Goal: Information Seeking & Learning: Understand process/instructions

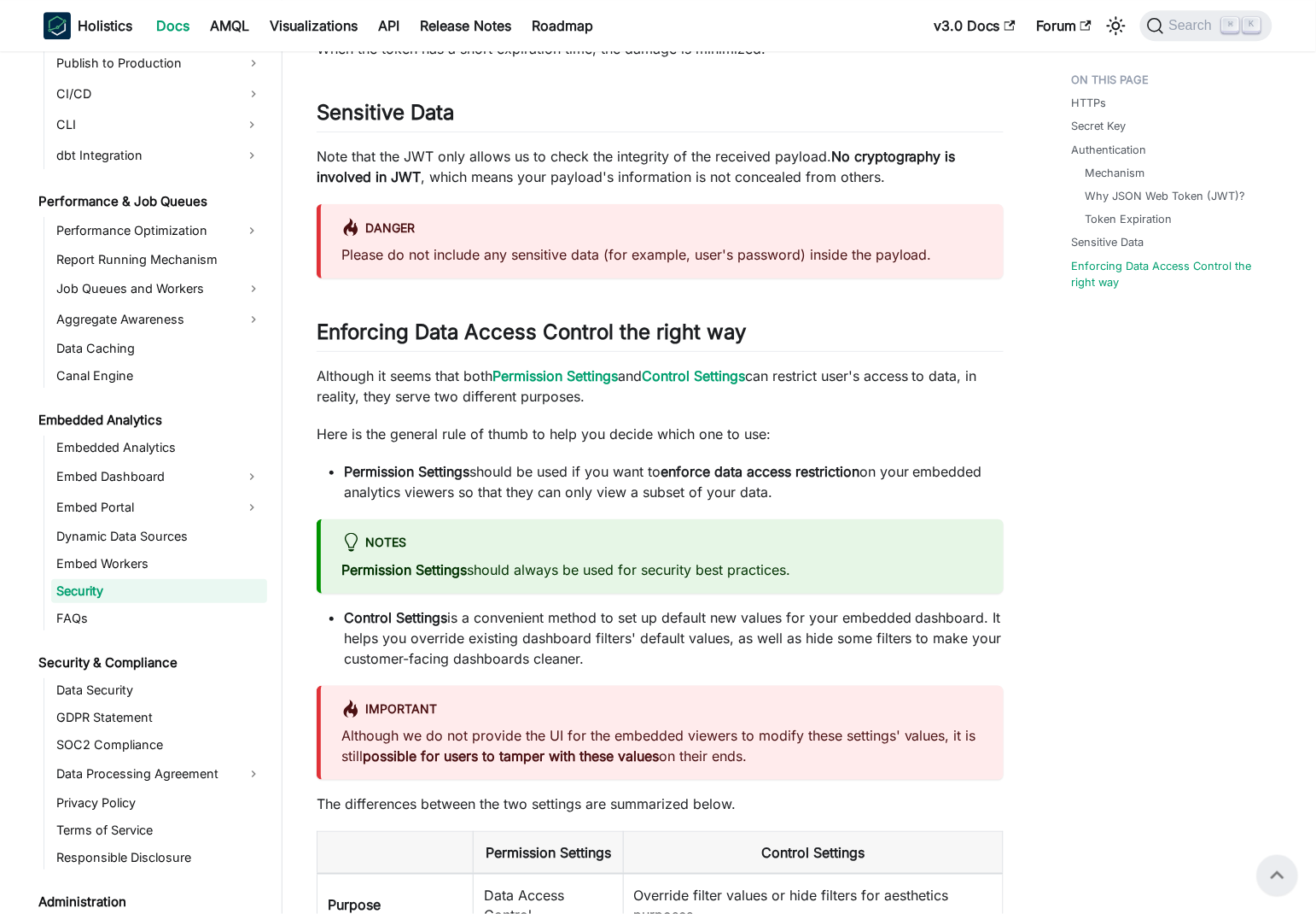
scroll to position [1485, 0]
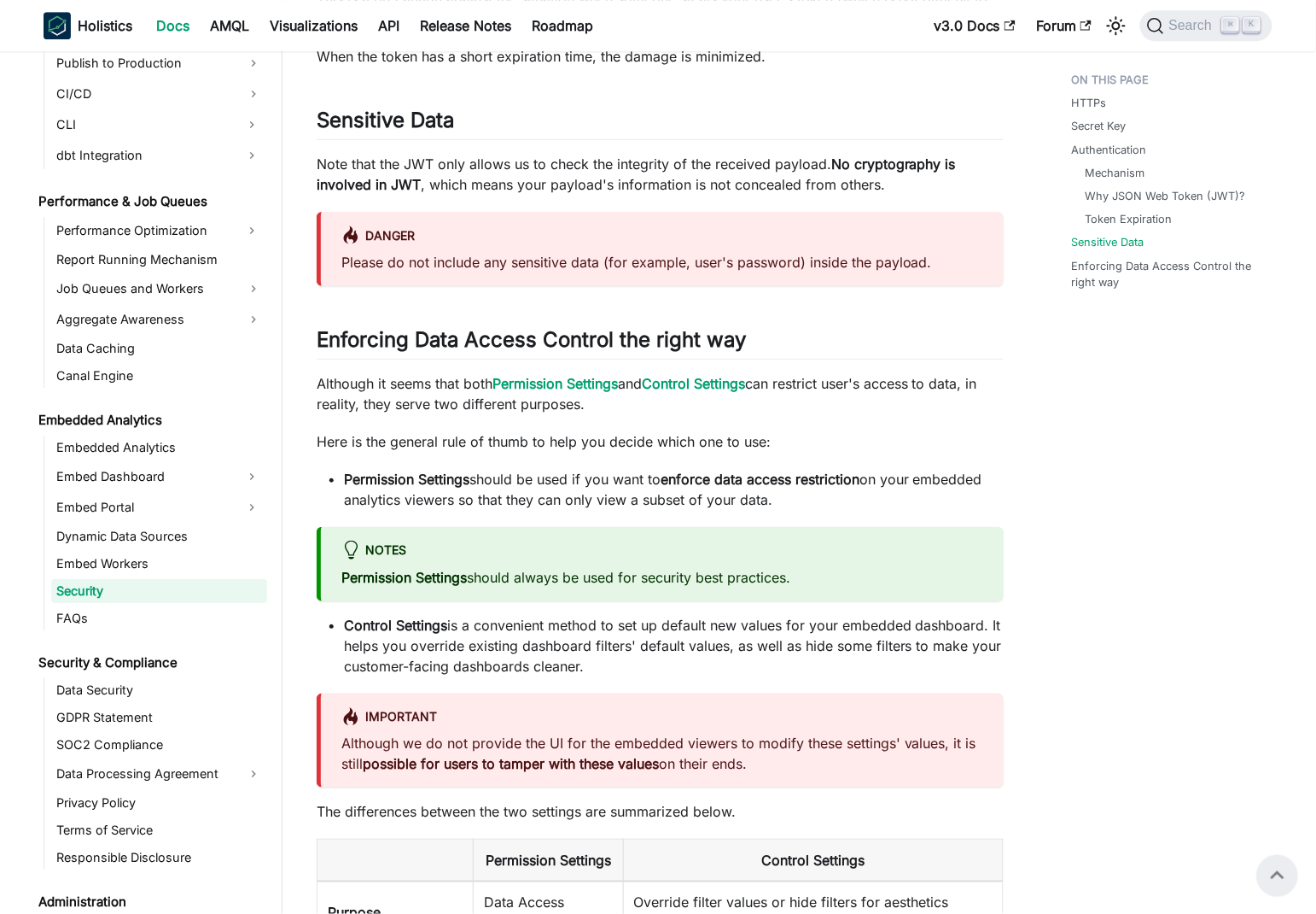
click at [934, 613] on div "HTTPs Secret Key Authentication Mechanism Why JSON Web Token (JWT)? Token Expir…" at bounding box center [1163, 256] width 252 height 3352
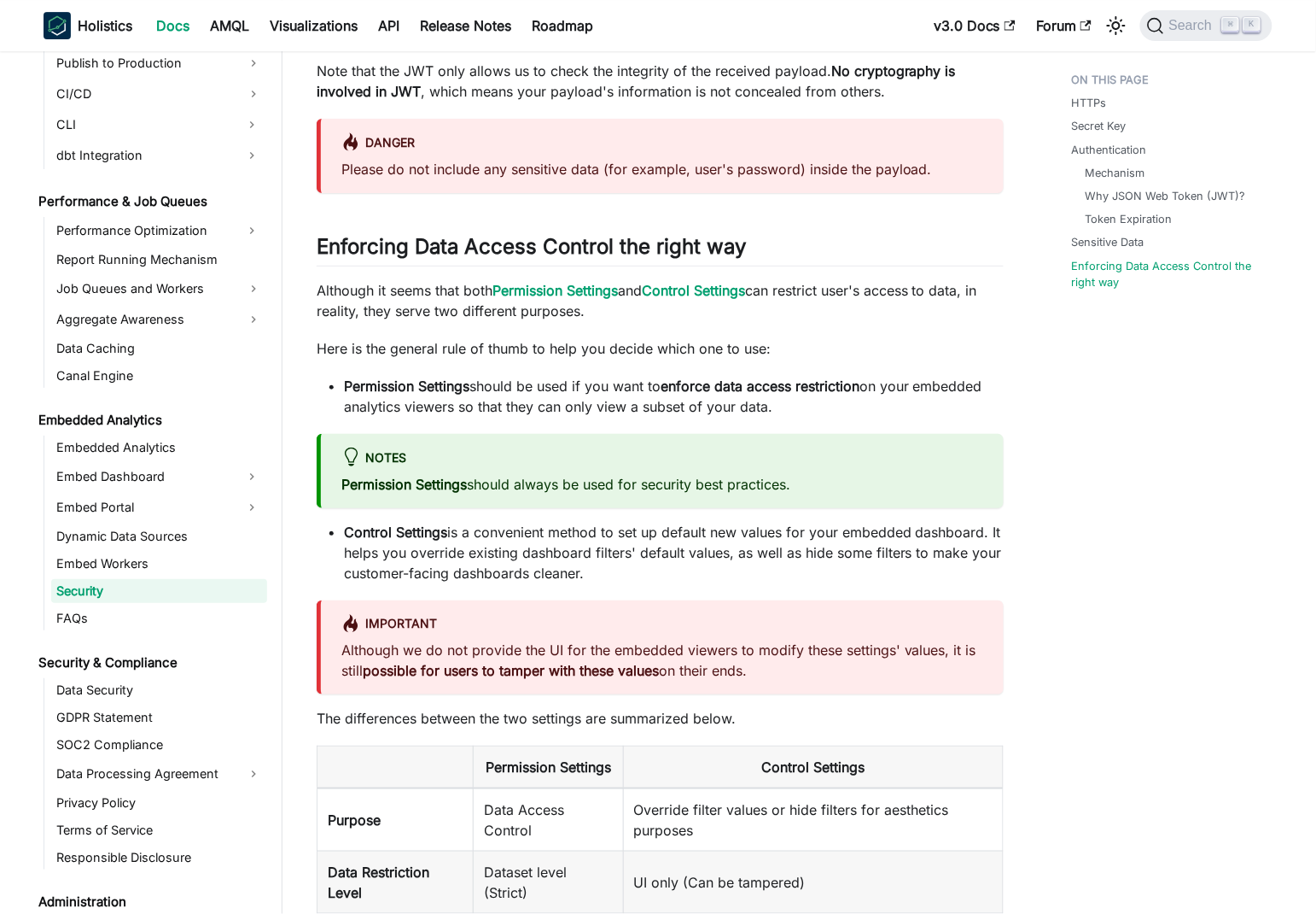
click at [934, 581] on div "HTTPs Secret Key Authentication Mechanism Why JSON Web Token (JWT)? Token Expir…" at bounding box center [1163, 163] width 252 height 3352
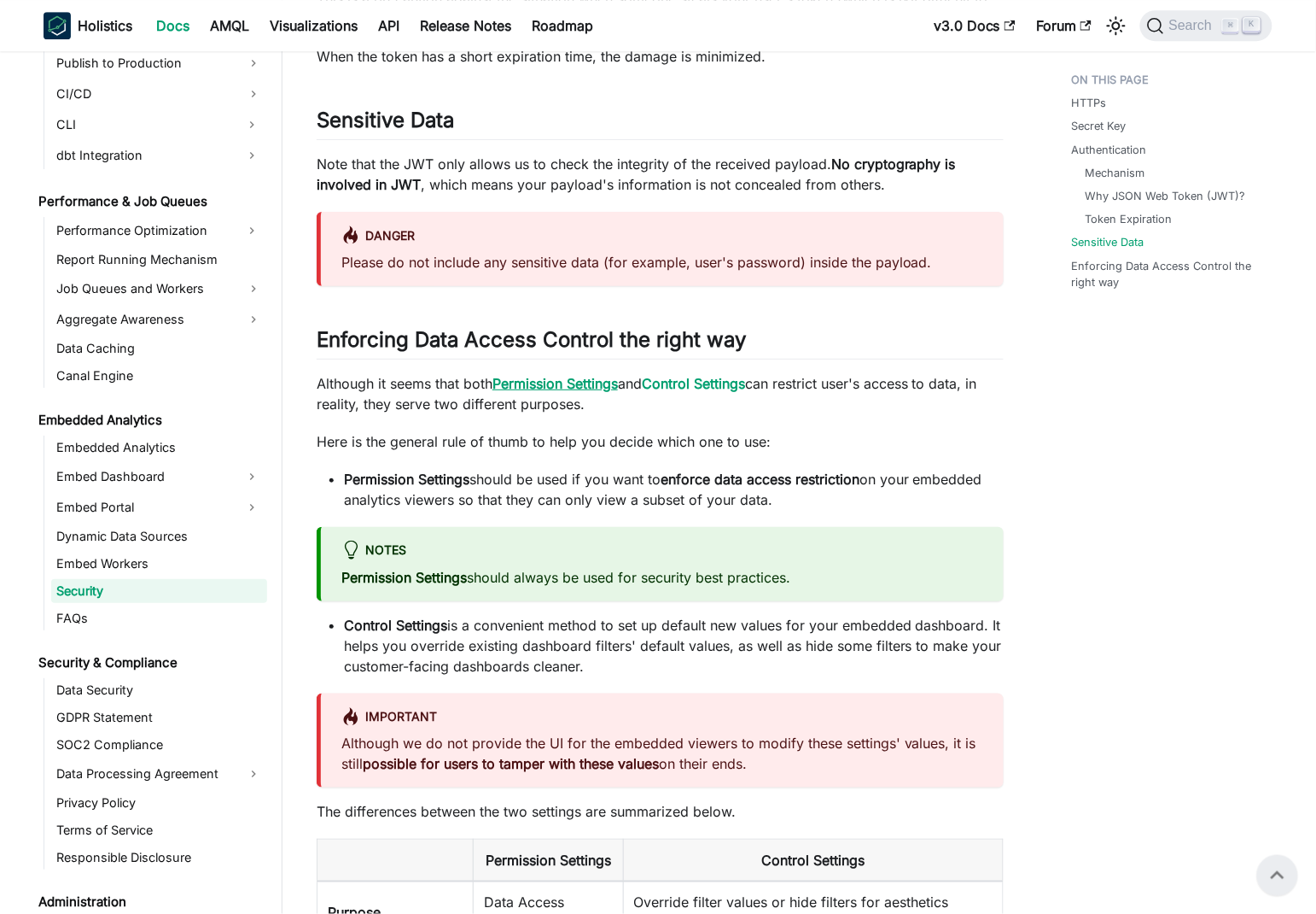
click at [545, 382] on strong "Permission Settings" at bounding box center [555, 383] width 125 height 17
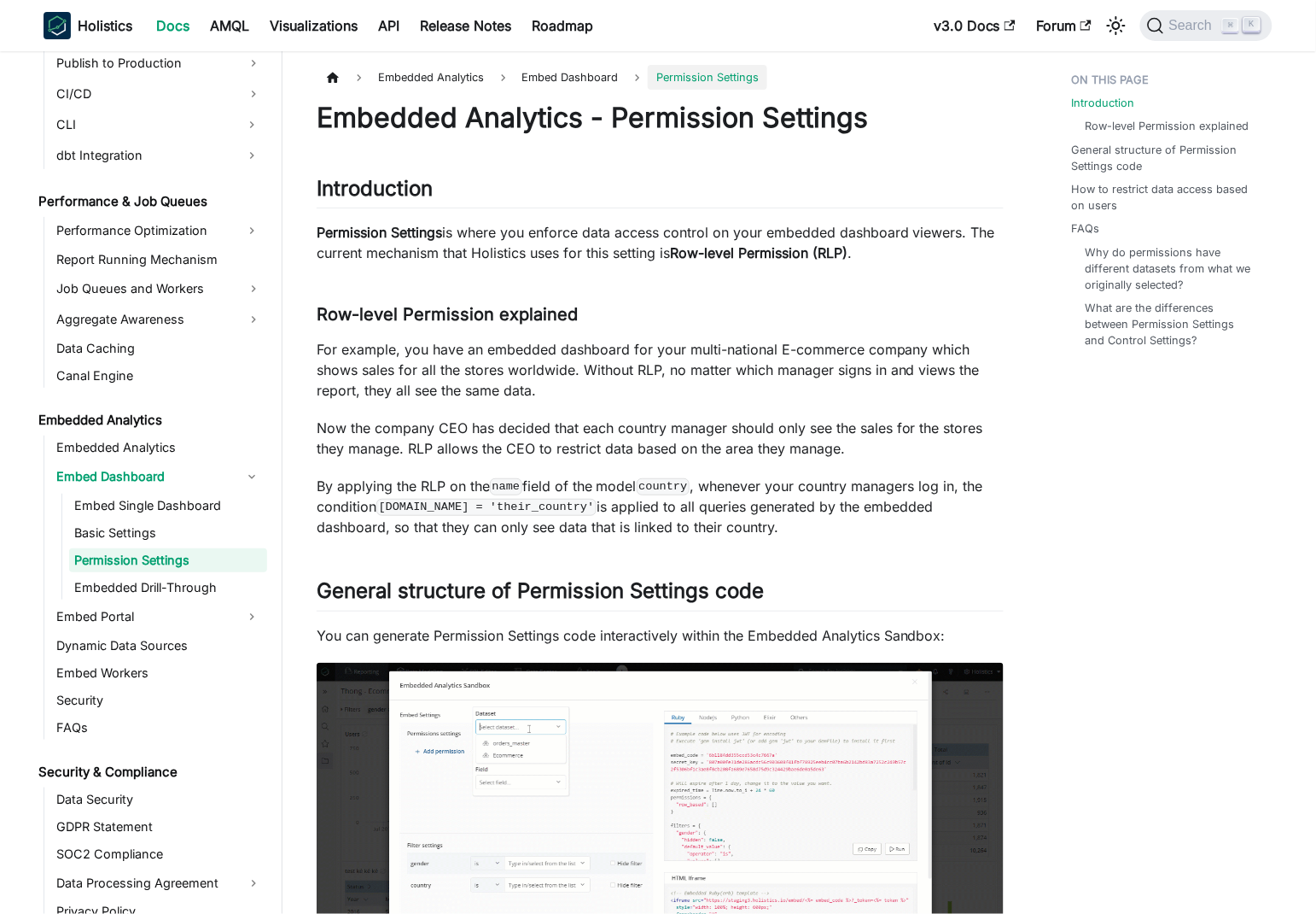
click at [468, 235] on p "Permission Settings is where you enforce data access control on your embedded d…" at bounding box center [660, 243] width 687 height 41
drag, startPoint x: 468, startPoint y: 235, endPoint x: 670, endPoint y: 252, distance: 202.7
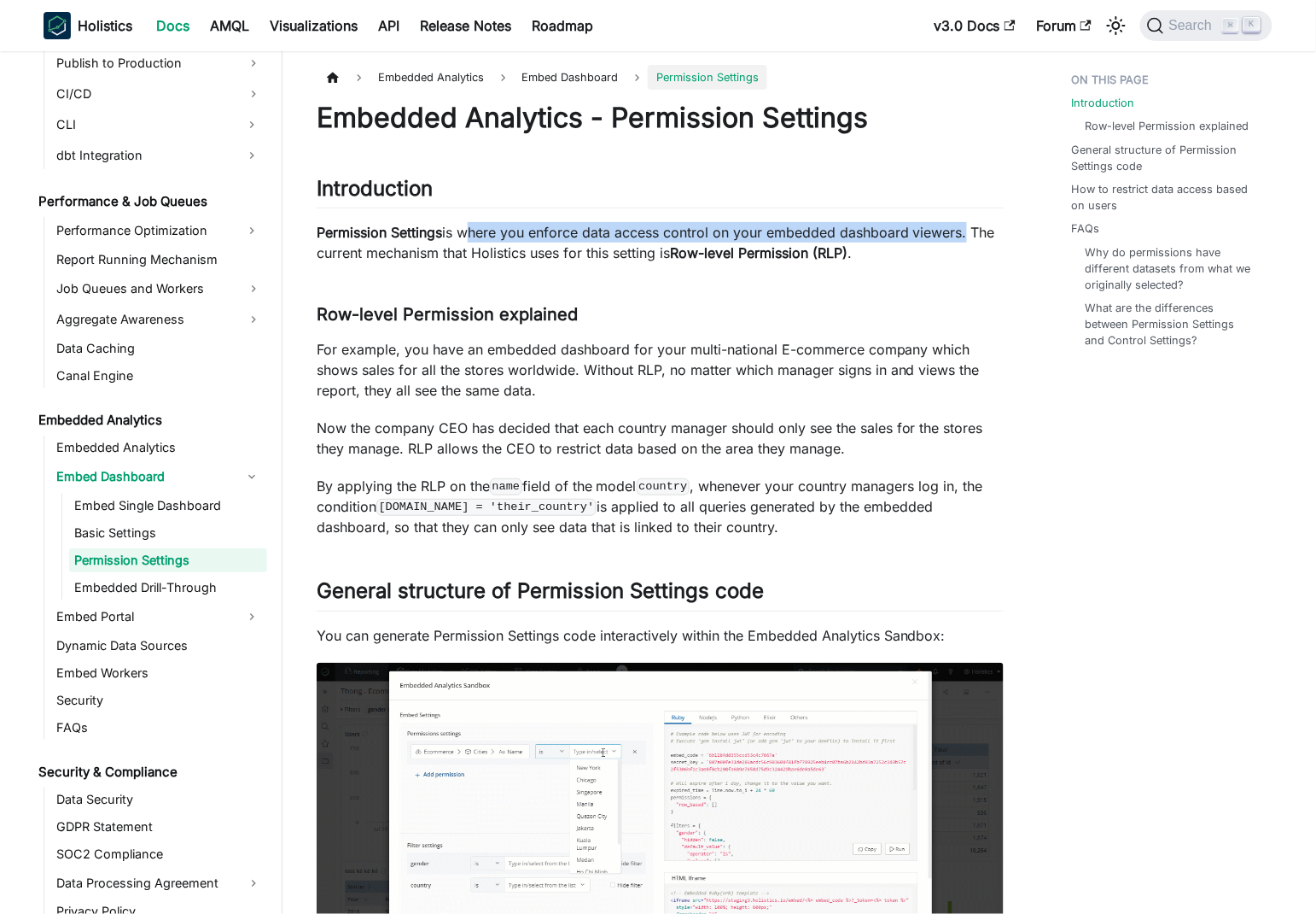
click at [934, 240] on p "Permission Settings is where you enforce data access control on your embedded d…" at bounding box center [660, 243] width 687 height 41
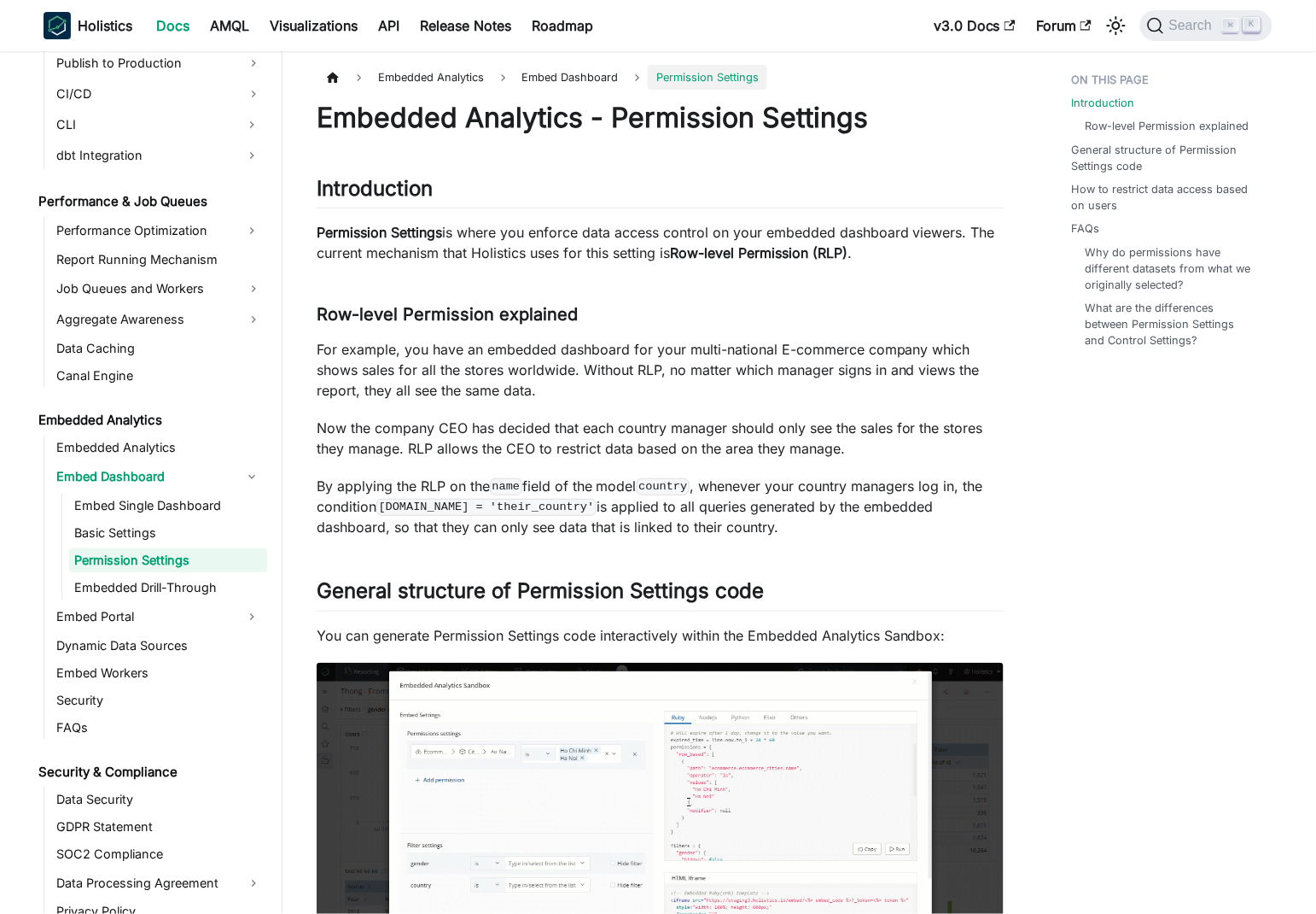
click at [330, 255] on p "Permission Settings is where you enforce data access control on your embedded d…" at bounding box center [660, 243] width 687 height 41
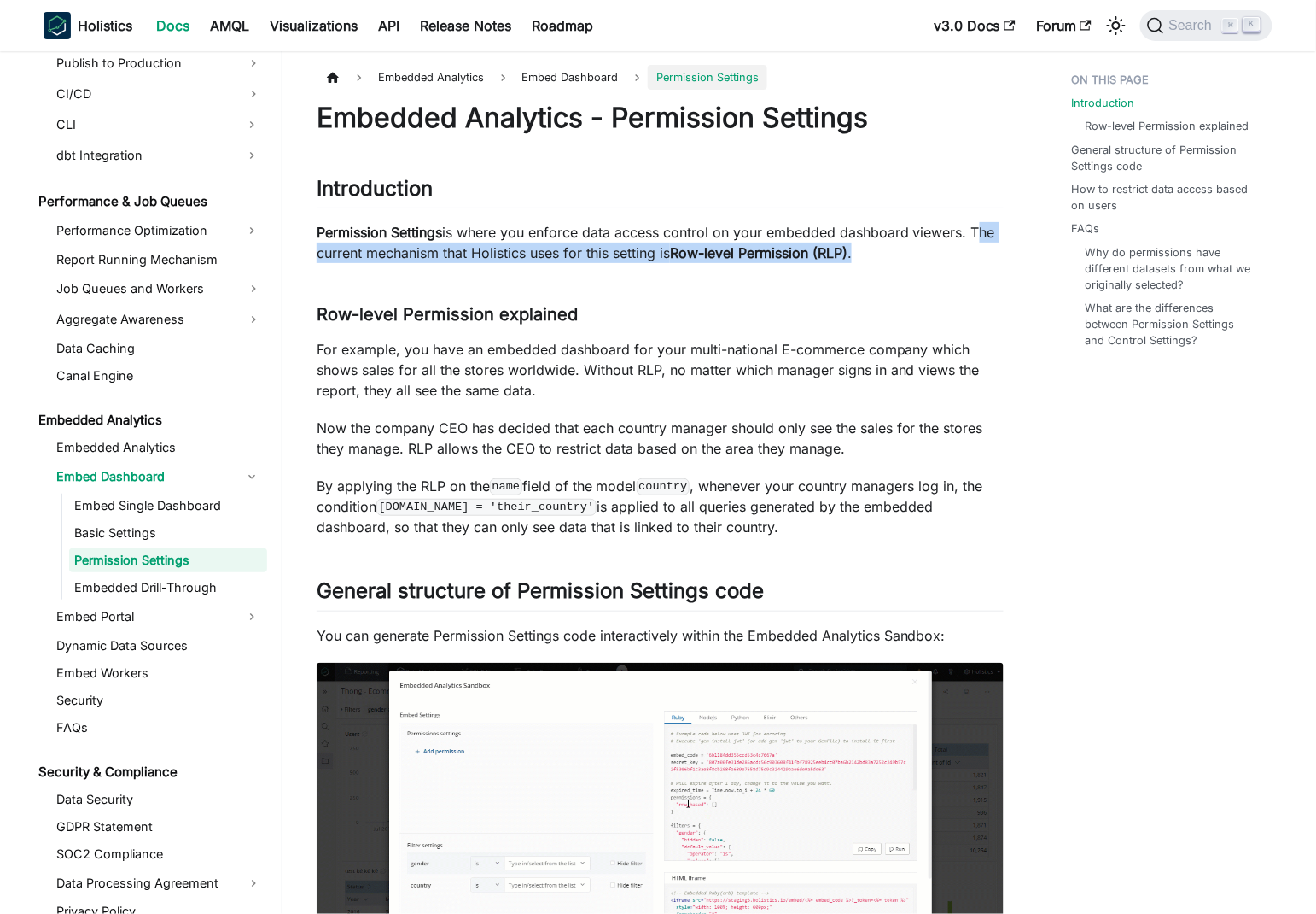
drag, startPoint x: 330, startPoint y: 255, endPoint x: 870, endPoint y: 250, distance: 540.0
click at [886, 250] on p "Permission Settings is where you enforce data access control on your embedded d…" at bounding box center [660, 243] width 687 height 41
click at [657, 260] on p "Permission Settings is where you enforce data access control on your embedded d…" at bounding box center [660, 243] width 687 height 41
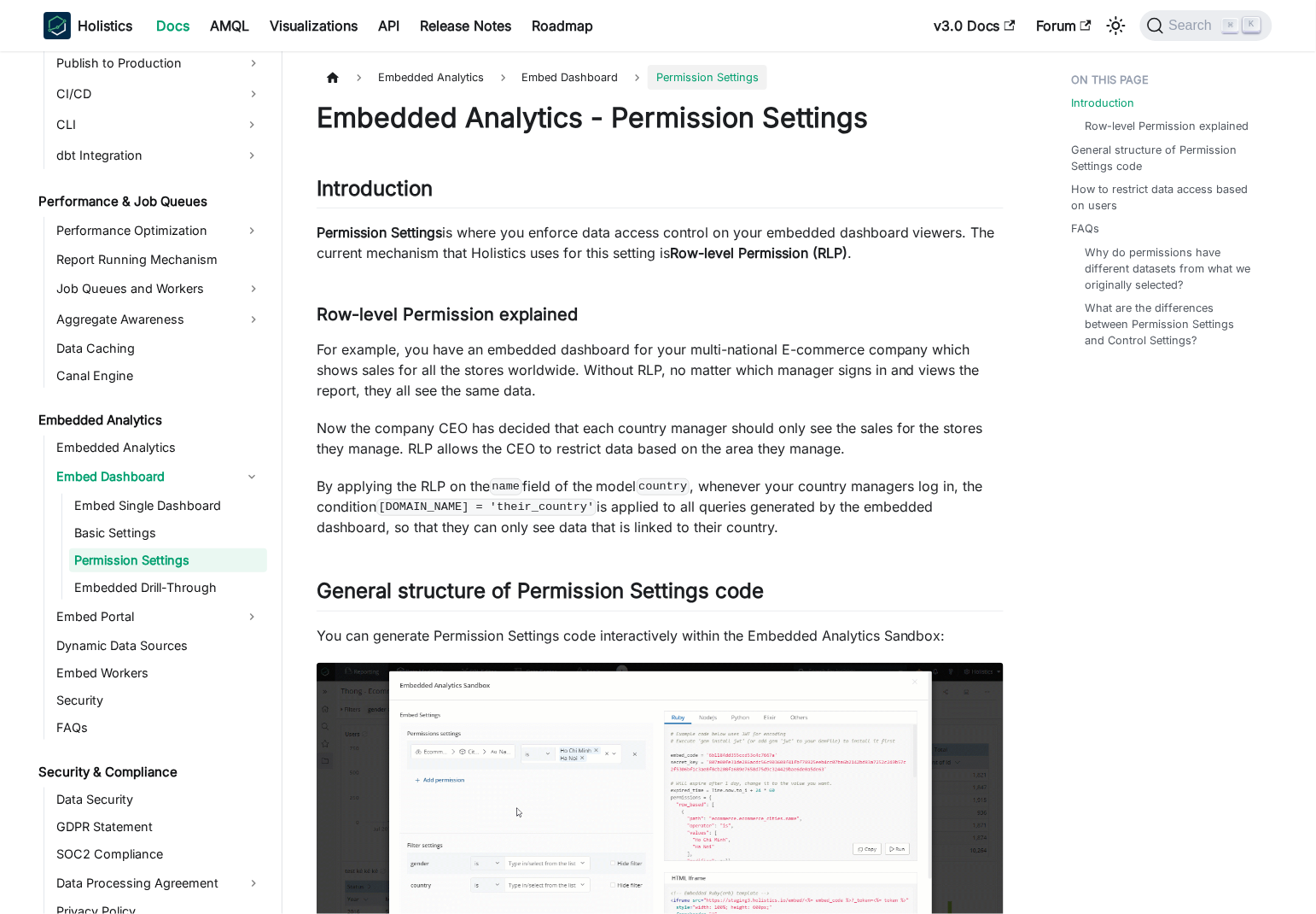
click at [705, 249] on p "Permission Settings is where you enforce data access control on your embedded d…" at bounding box center [660, 243] width 687 height 41
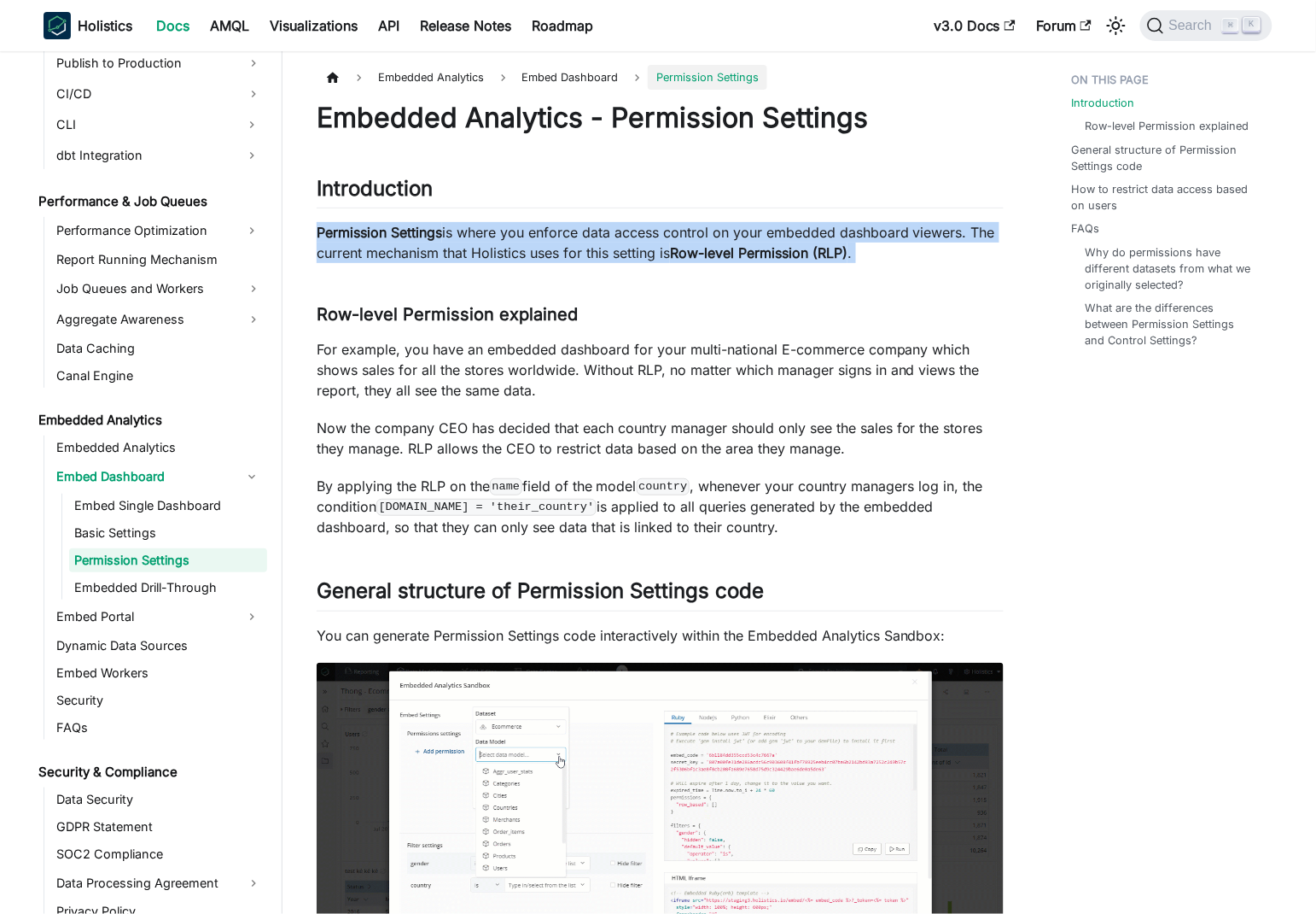
click at [705, 249] on p "Permission Settings is where you enforce data access control on your embedded d…" at bounding box center [660, 243] width 687 height 41
click at [762, 249] on strong "Row-level Permission (RLP)" at bounding box center [758, 252] width 177 height 17
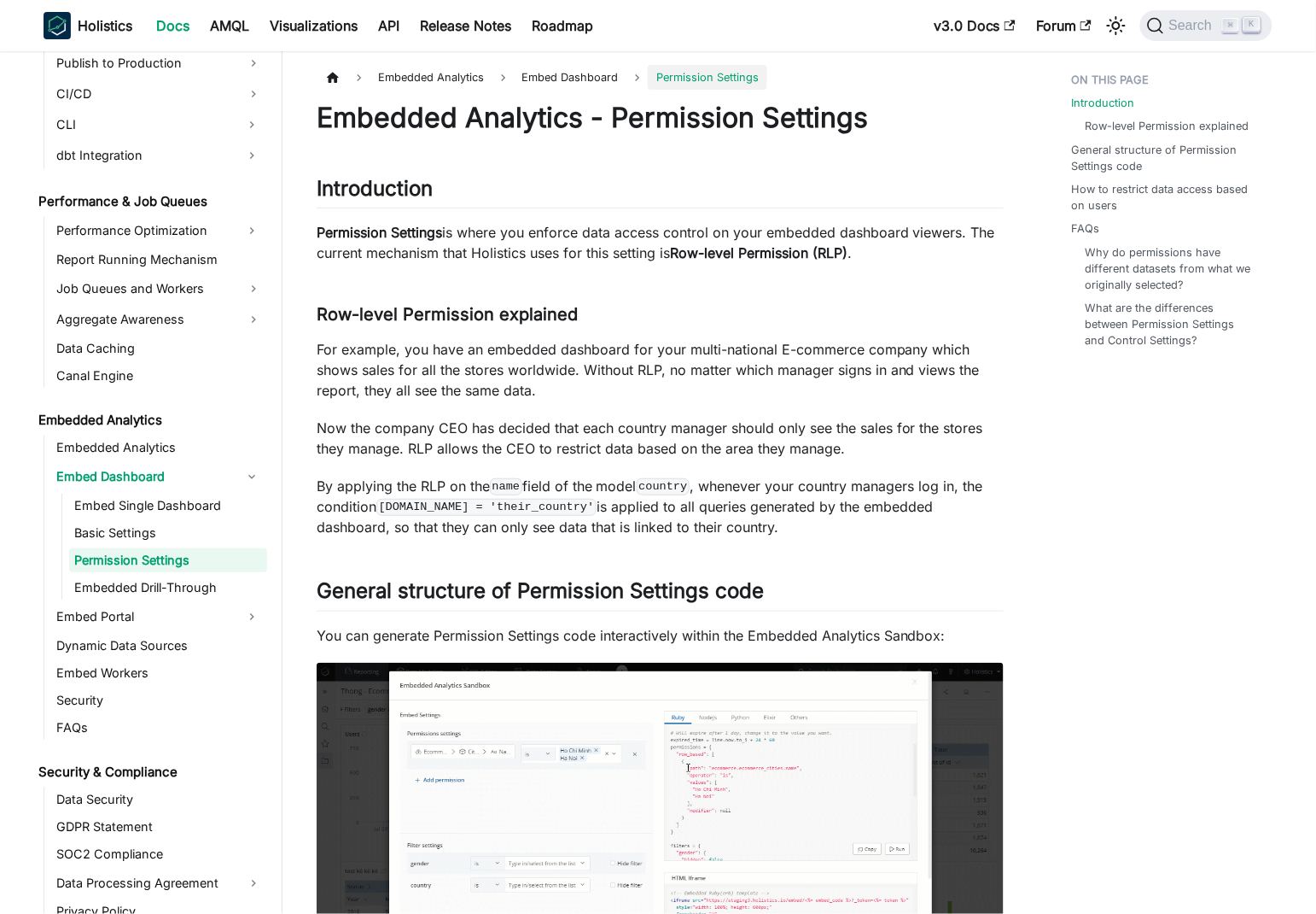
click at [519, 375] on p "For example, you have an embedded dashboard for your multi-national E-commerce …" at bounding box center [660, 369] width 687 height 62
click at [324, 350] on p "For example, you have an embedded dashboard for your multi-national E-commerce …" at bounding box center [660, 369] width 687 height 62
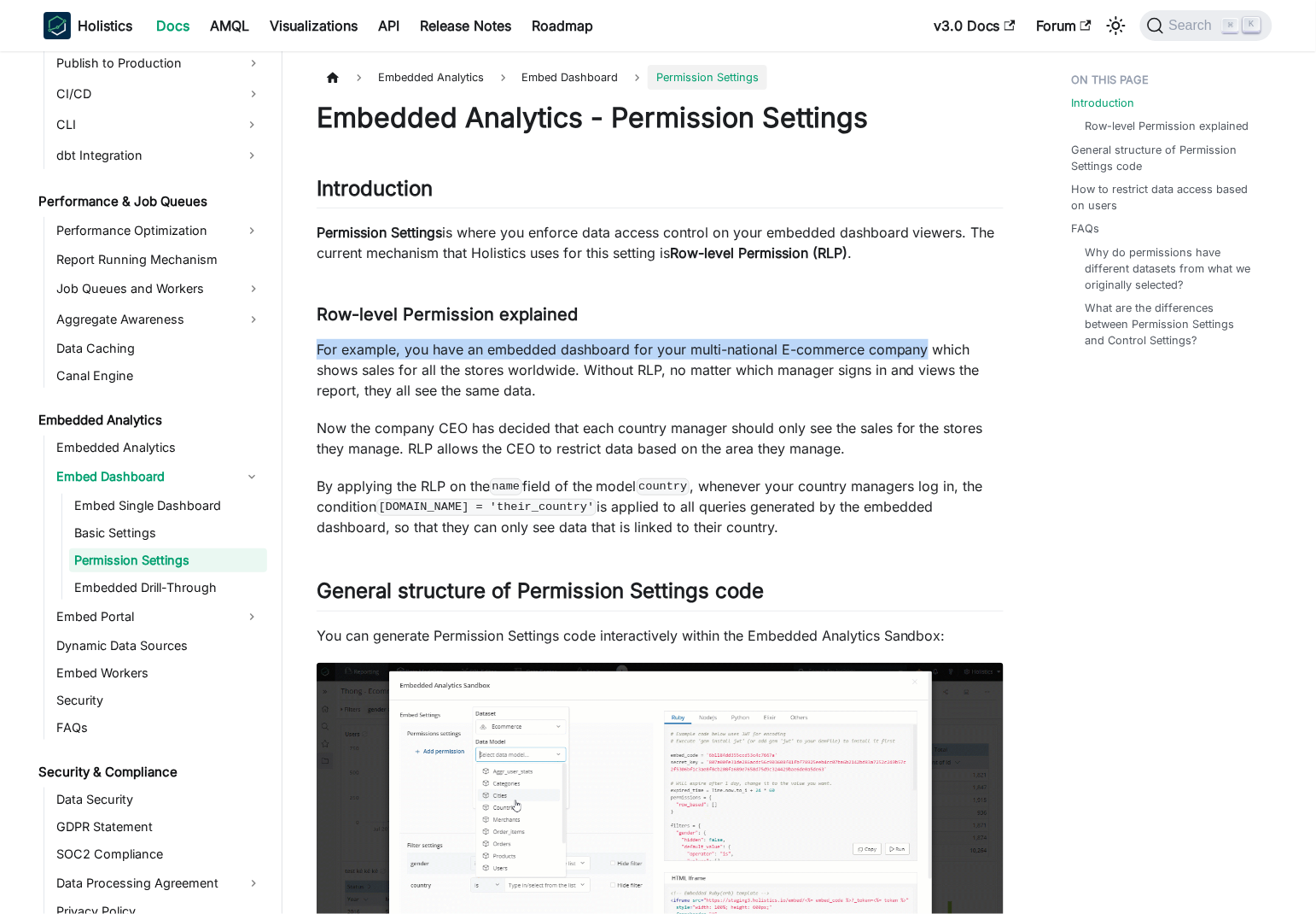
drag, startPoint x: 324, startPoint y: 350, endPoint x: 885, endPoint y: 357, distance: 561.0
click at [885, 357] on p "For example, you have an embedded dashboard for your multi-national E-commerce …" at bounding box center [660, 369] width 687 height 62
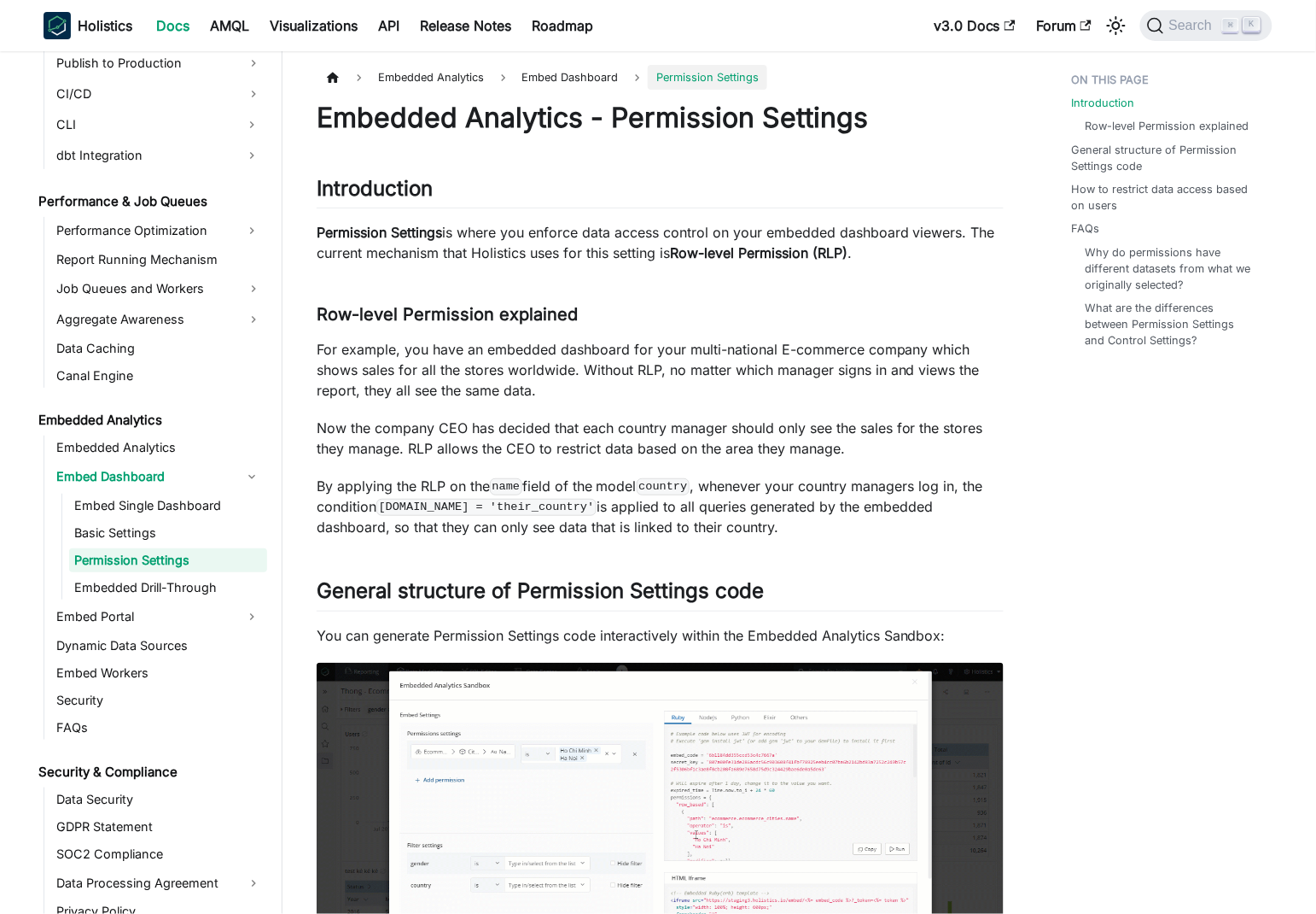
click at [741, 368] on p "For example, you have an embedded dashboard for your multi-national E-commerce …" at bounding box center [660, 369] width 687 height 62
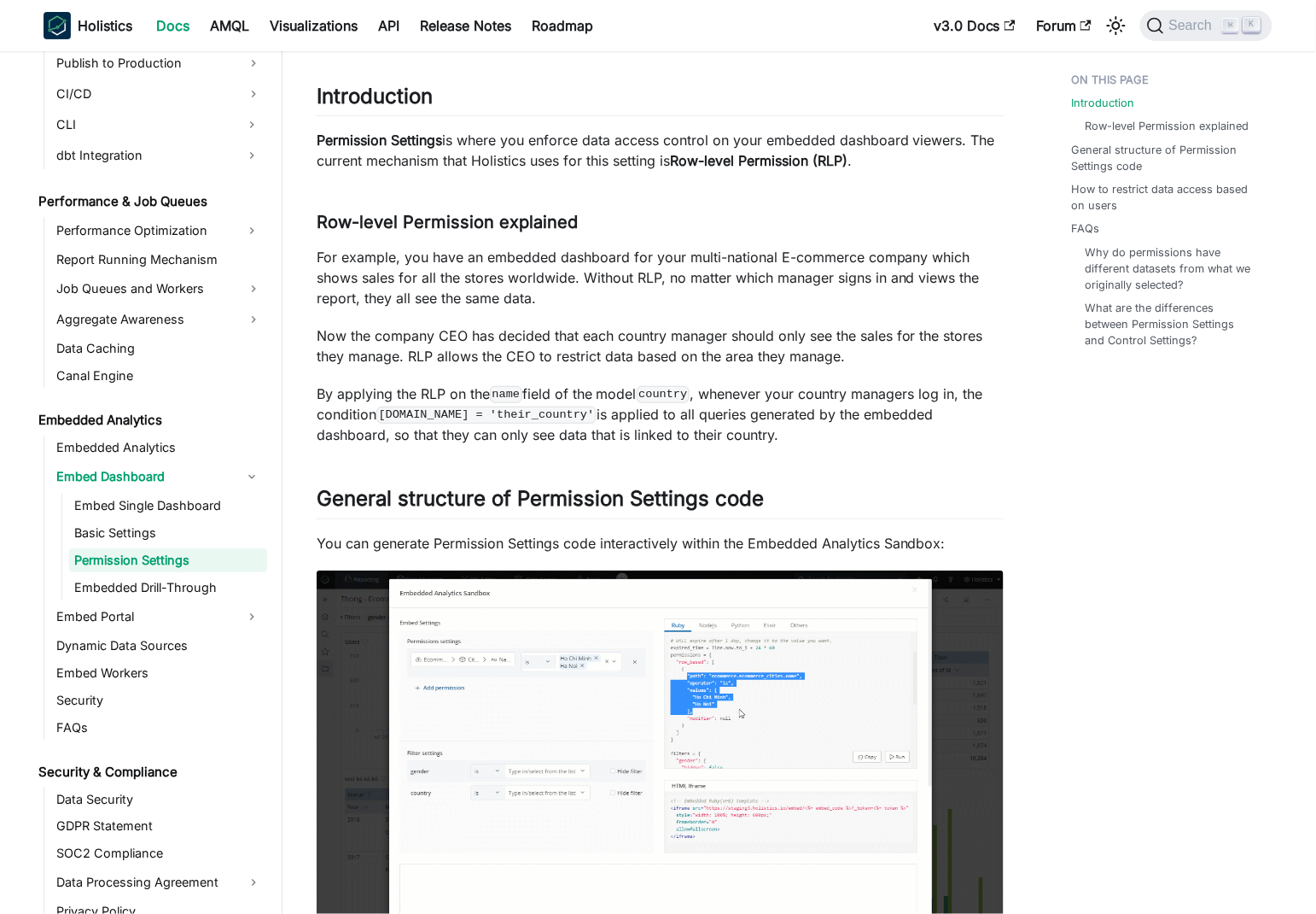
scroll to position [93, 0]
click at [343, 394] on p "By applying the RLP on the name field of the model country , whenever your coun…" at bounding box center [660, 413] width 687 height 62
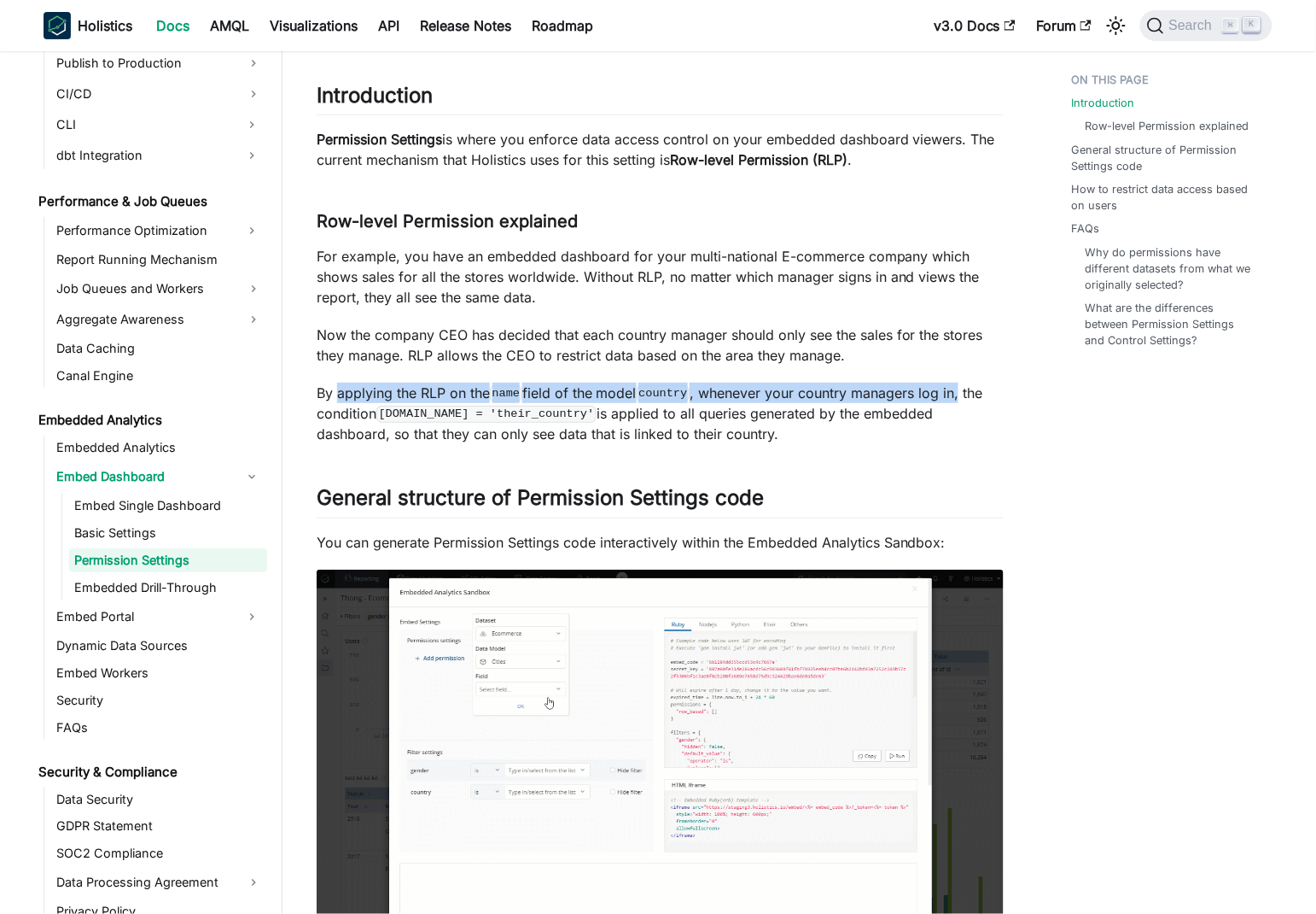
drag, startPoint x: 343, startPoint y: 394, endPoint x: 821, endPoint y: 396, distance: 478.0
click at [934, 392] on p "By applying the RLP on the name field of the model country , whenever your coun…" at bounding box center [660, 413] width 687 height 62
click at [784, 399] on p "By applying the RLP on the name field of the model country , whenever your coun…" at bounding box center [660, 413] width 687 height 62
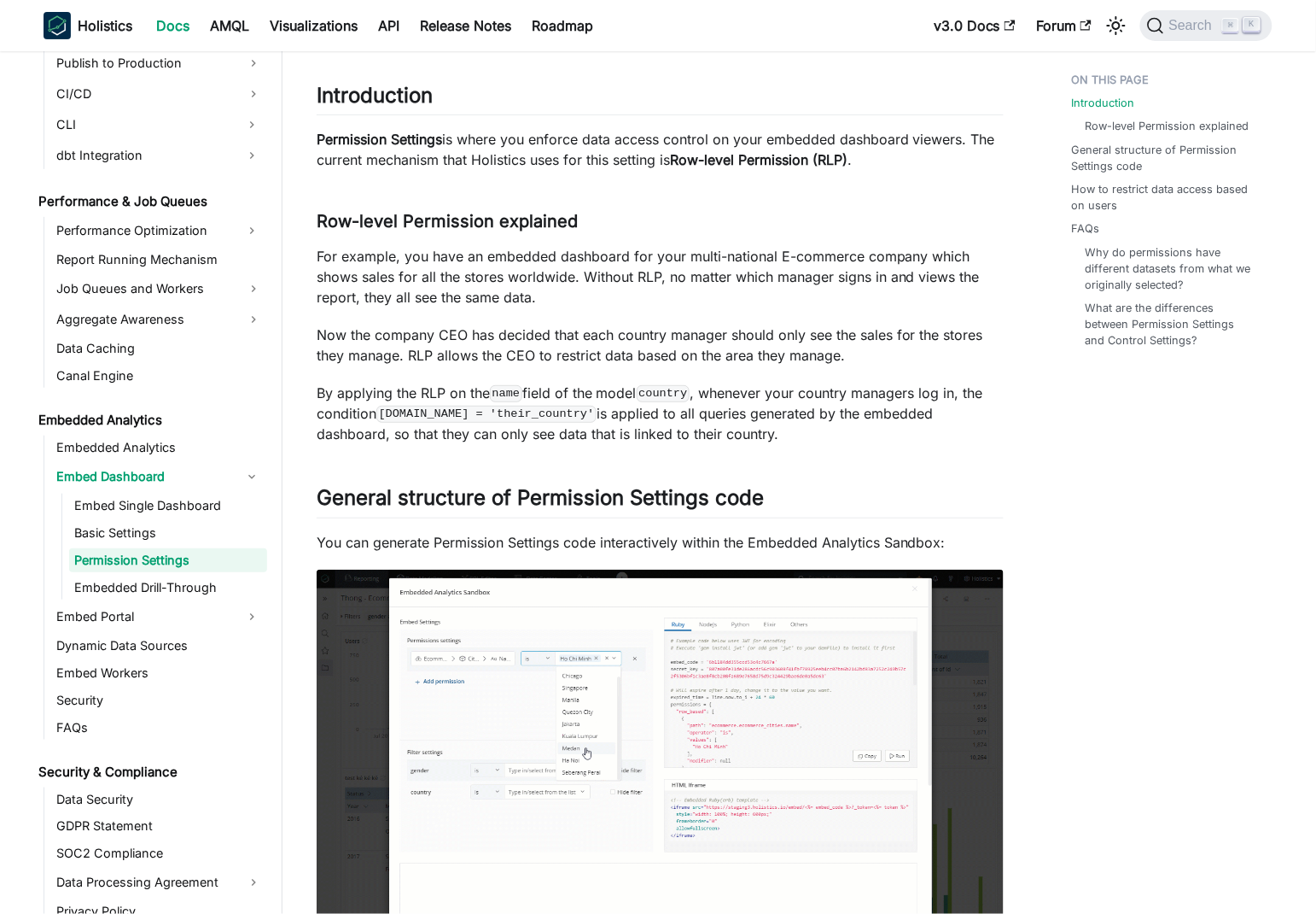
click at [732, 392] on p "By applying the RLP on the name field of the model country , whenever your coun…" at bounding box center [660, 413] width 687 height 62
drag, startPoint x: 732, startPoint y: 392, endPoint x: 982, endPoint y: 396, distance: 250.0
click at [934, 396] on p "By applying the RLP on the name field of the model country , whenever your coun…" at bounding box center [660, 413] width 687 height 62
click at [333, 413] on p "By applying the RLP on the name field of the model country , whenever your coun…" at bounding box center [660, 413] width 687 height 62
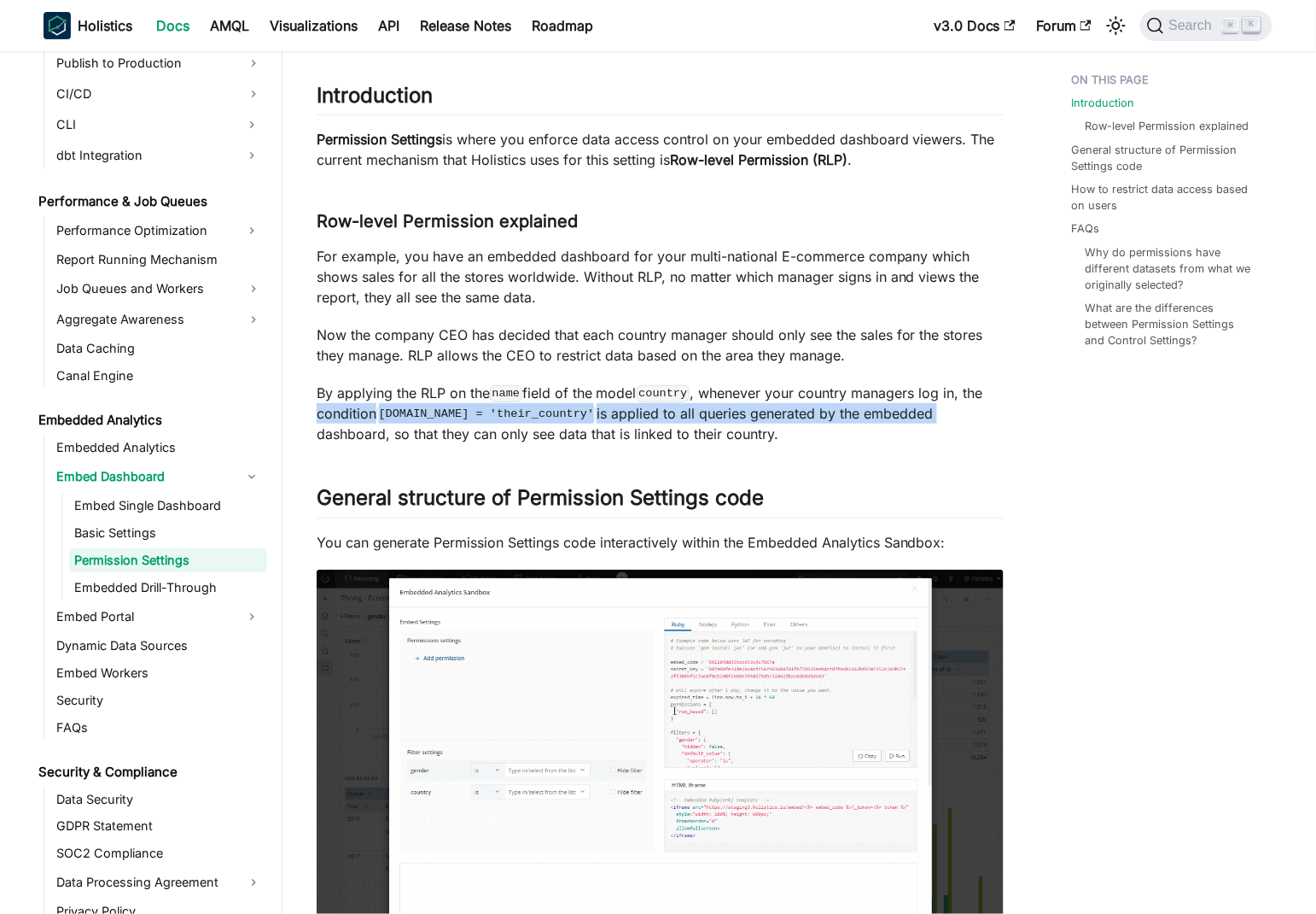
drag, startPoint x: 333, startPoint y: 413, endPoint x: 929, endPoint y: 409, distance: 596.0
click at [929, 409] on p "By applying the RLP on the name field of the model country , whenever your coun…" at bounding box center [660, 413] width 687 height 62
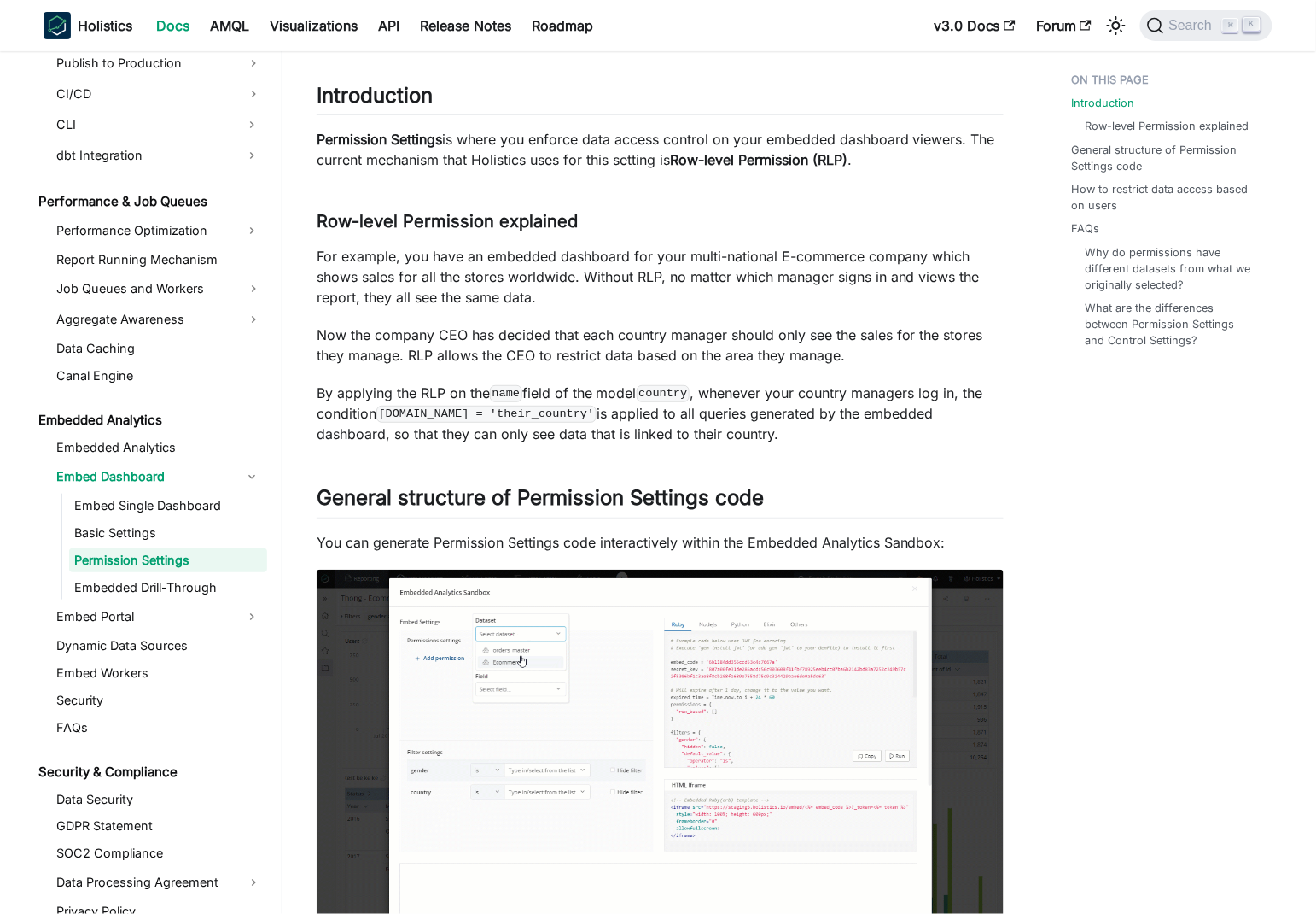
click at [759, 435] on p "By applying the RLP on the name field of the model country , whenever your coun…" at bounding box center [660, 413] width 687 height 62
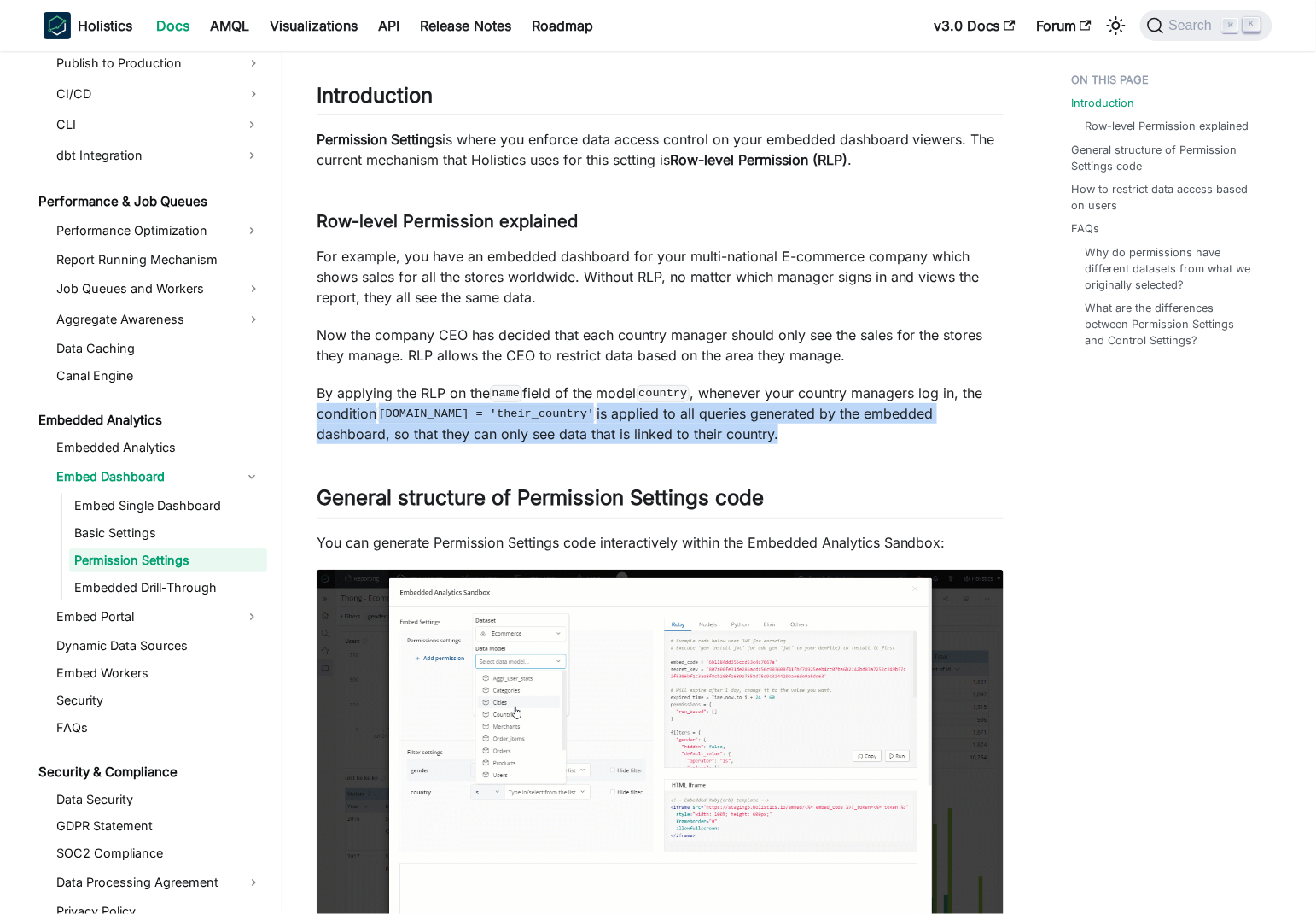
drag, startPoint x: 759, startPoint y: 432, endPoint x: 314, endPoint y: 407, distance: 445.7
click at [523, 436] on p "By applying the RLP on the name field of the model country , whenever your coun…" at bounding box center [660, 413] width 687 height 62
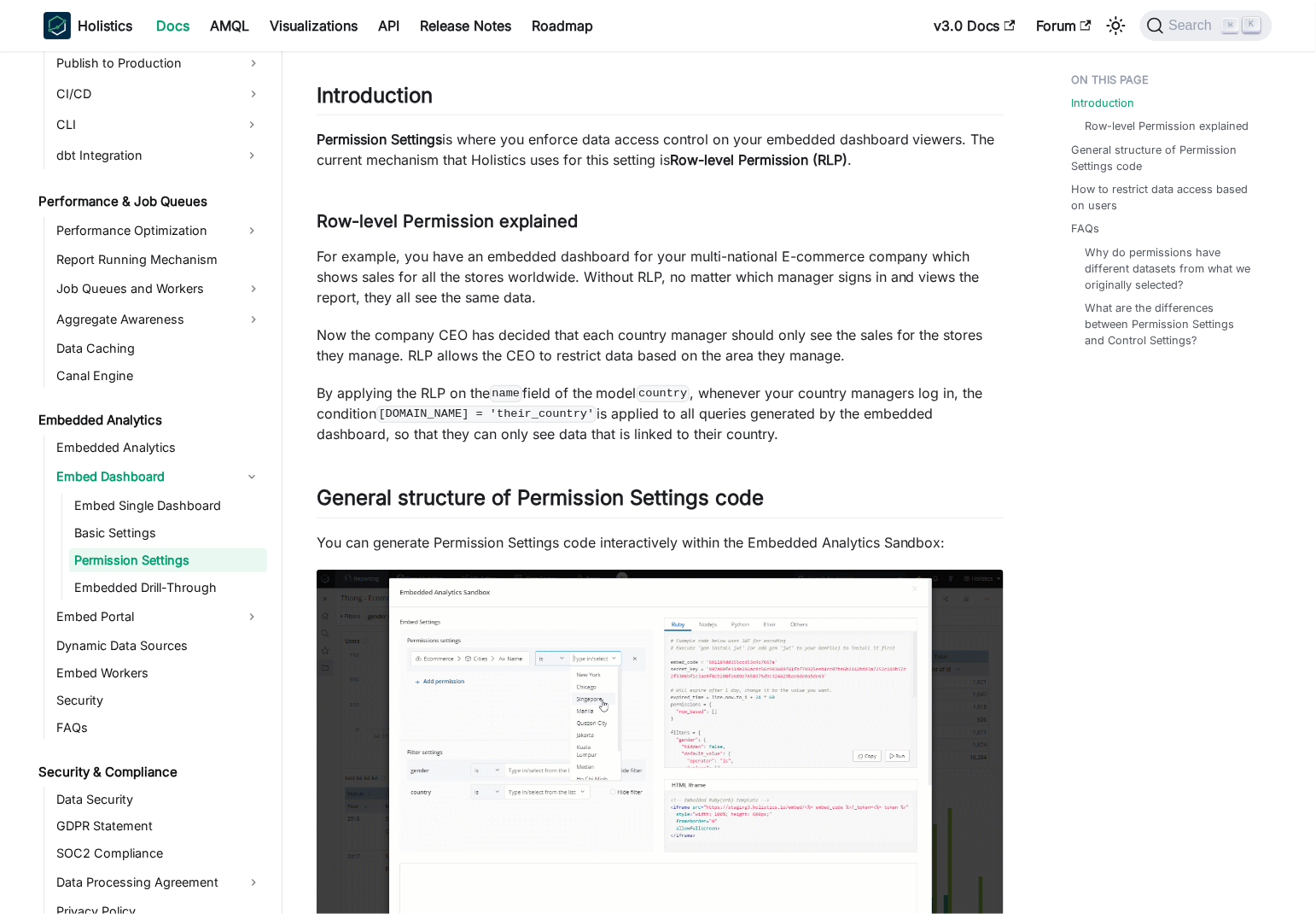
click at [525, 417] on code "[DOMAIN_NAME] = 'their_country'" at bounding box center [486, 413] width 220 height 17
click at [609, 416] on p "By applying the RLP on the name field of the model country , whenever your coun…" at bounding box center [660, 413] width 687 height 62
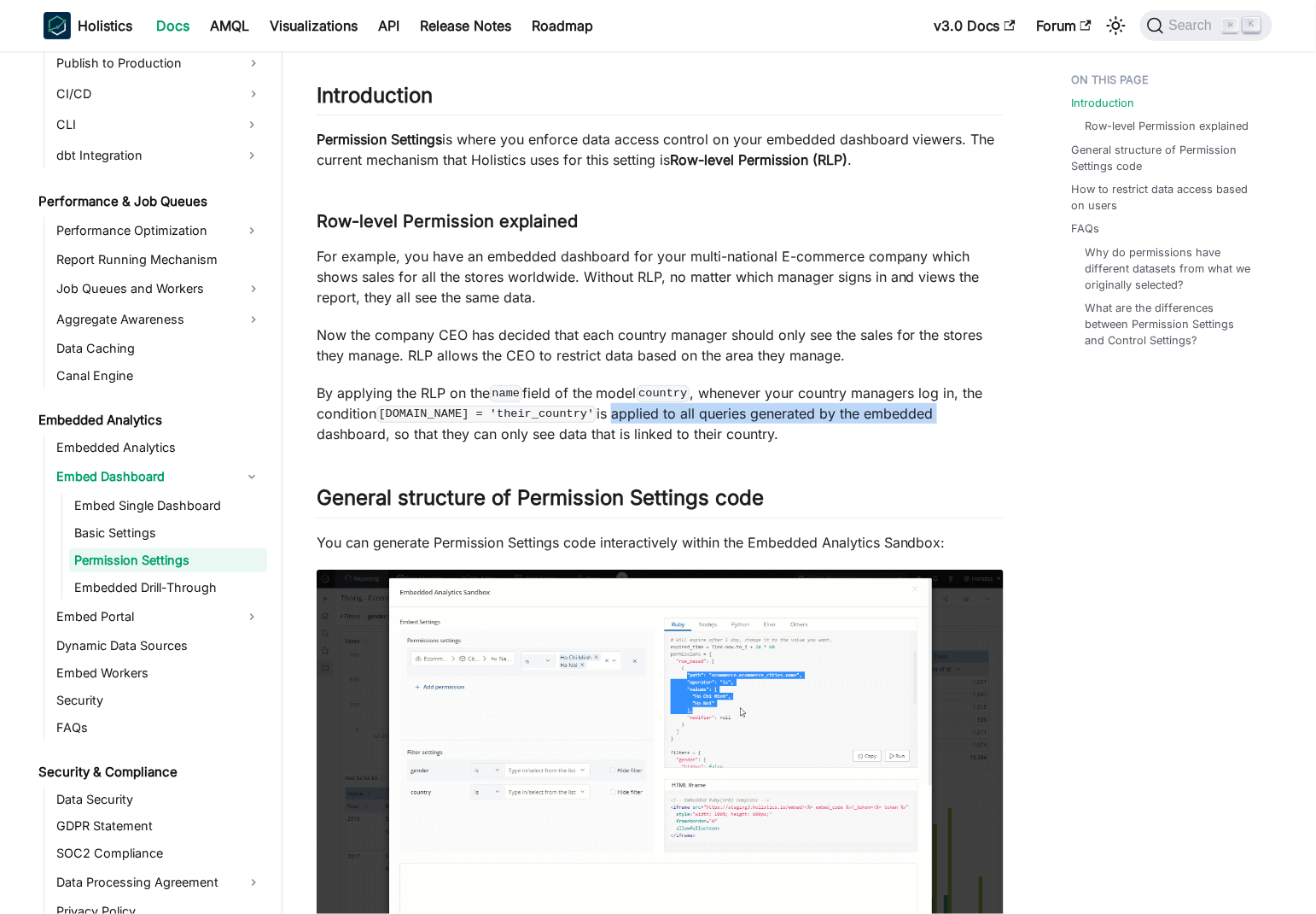
drag, startPoint x: 609, startPoint y: 416, endPoint x: 913, endPoint y: 416, distance: 304.0
click at [913, 416] on p "By applying the RLP on the name field of the model country , whenever your coun…" at bounding box center [660, 413] width 687 height 62
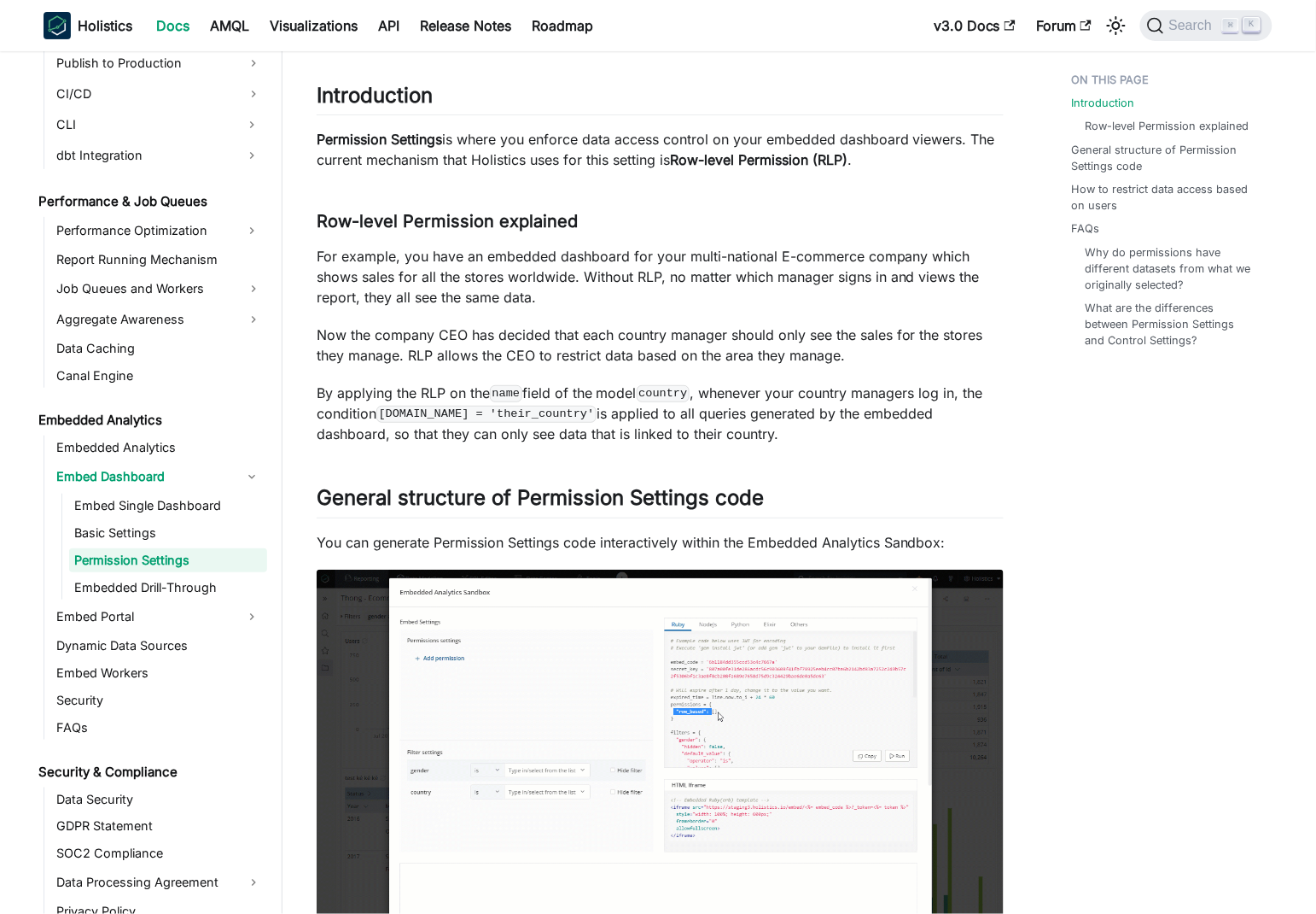
click at [350, 412] on p "By applying the RLP on the name field of the model country , whenever your coun…" at bounding box center [660, 413] width 687 height 62
drag, startPoint x: 350, startPoint y: 412, endPoint x: 591, endPoint y: 418, distance: 241.1
click at [591, 418] on p "By applying the RLP on the name field of the model country , whenever your coun…" at bounding box center [660, 413] width 687 height 62
click at [597, 414] on p "By applying the RLP on the name field of the model country , whenever your coun…" at bounding box center [660, 413] width 687 height 62
drag, startPoint x: 597, startPoint y: 414, endPoint x: 926, endPoint y: 423, distance: 329.1
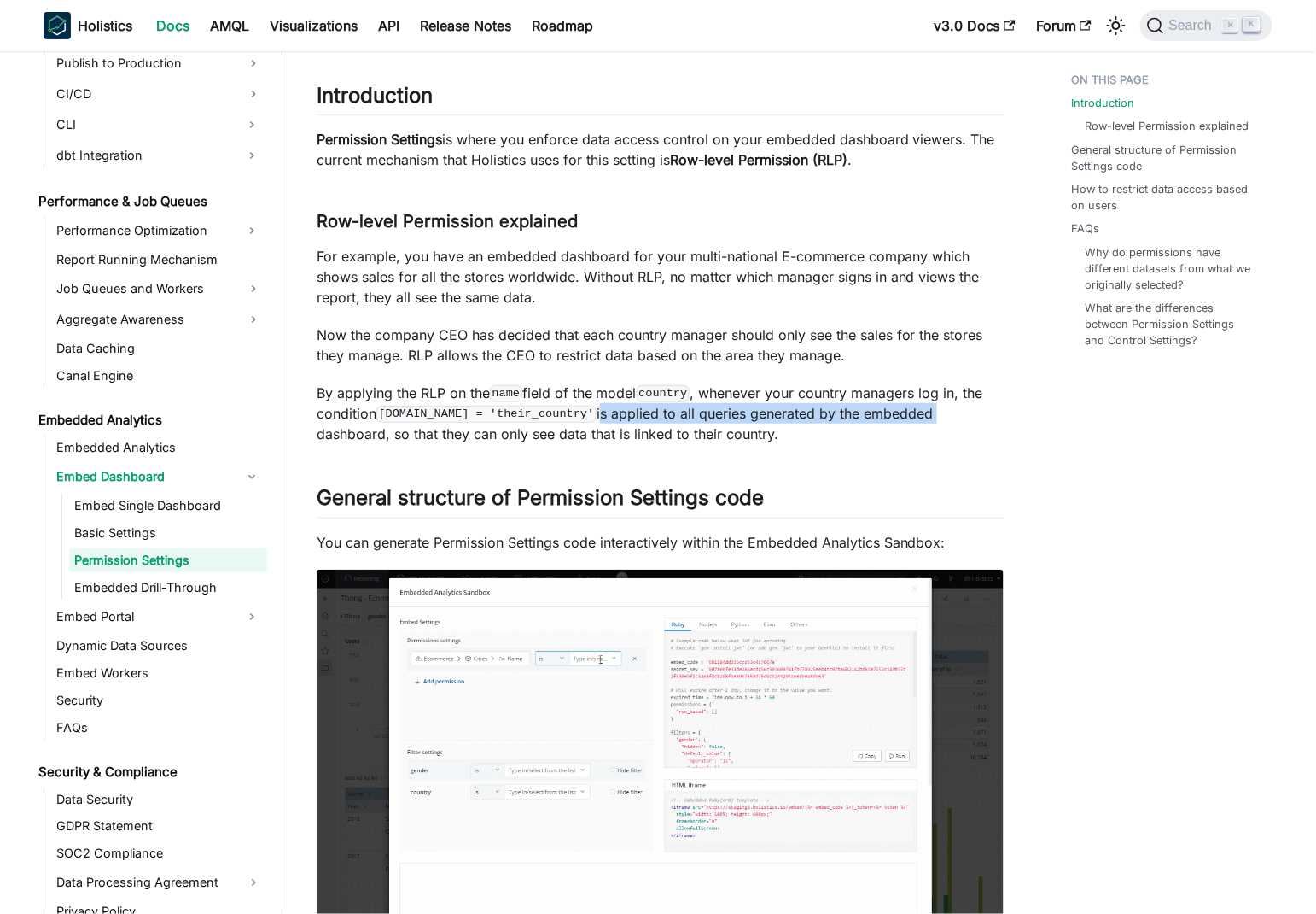
click at [926, 423] on p "By applying the RLP on the name field of the model country , whenever your coun…" at bounding box center [660, 413] width 687 height 62
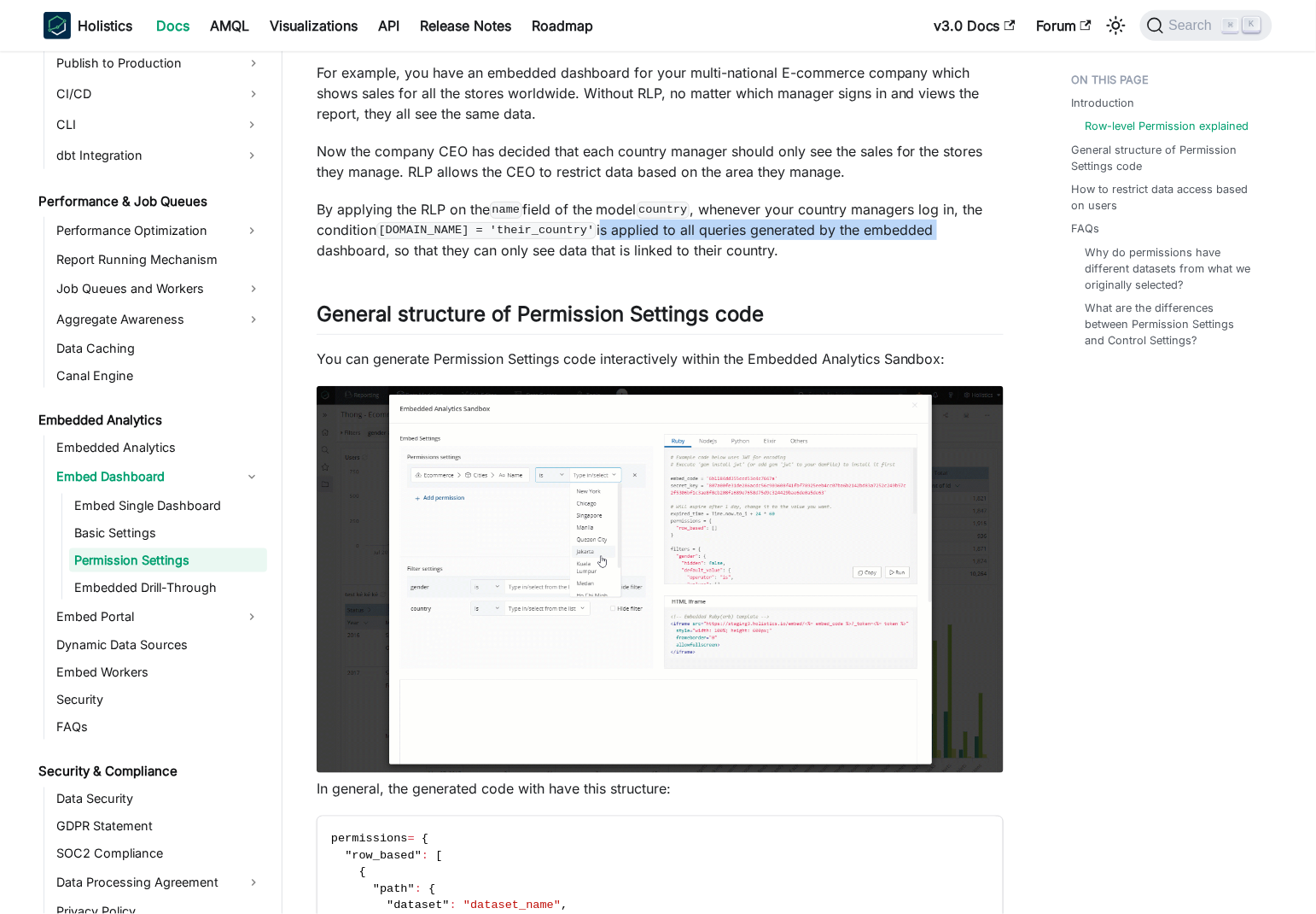
scroll to position [279, 0]
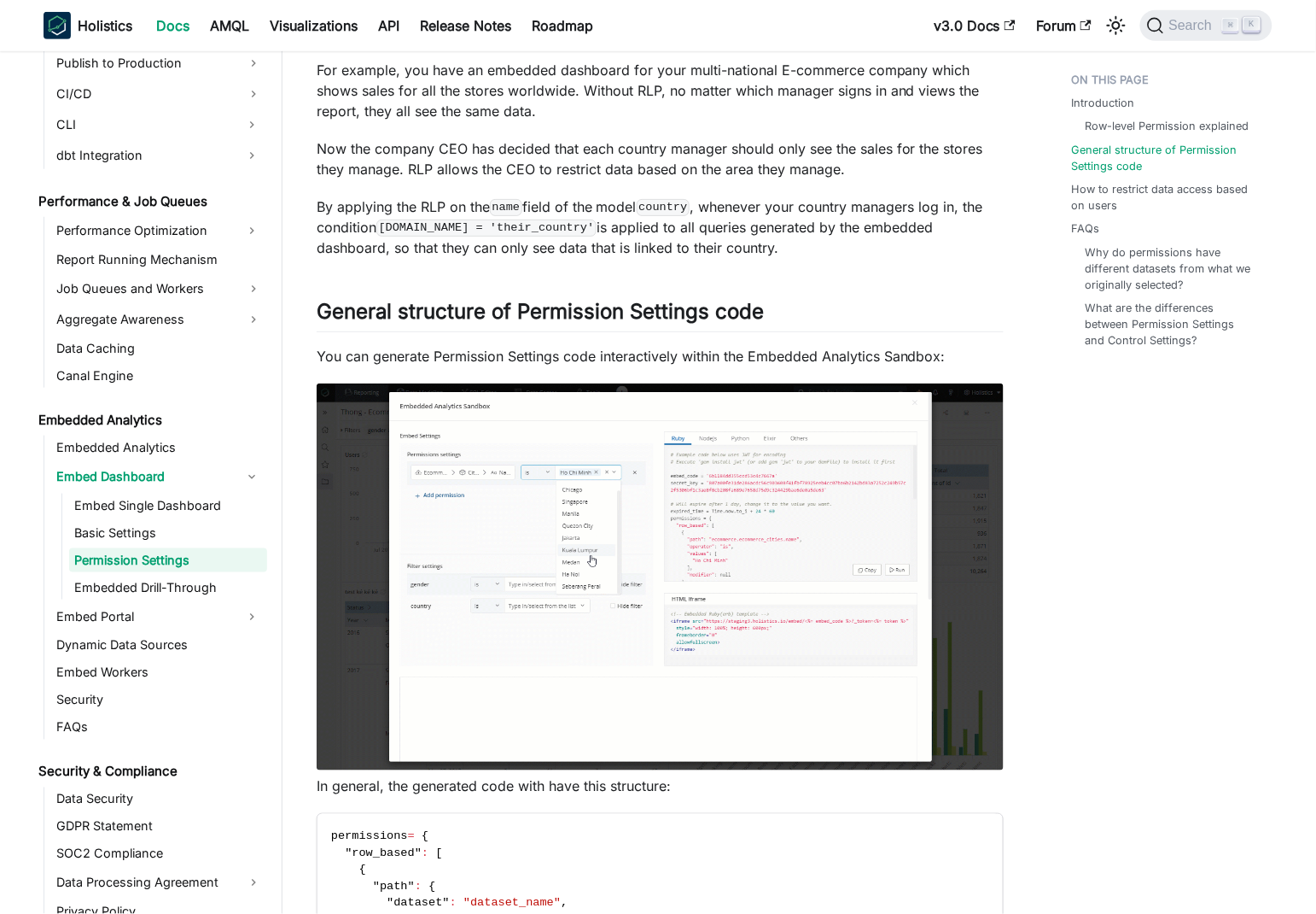
click at [495, 358] on p "You can generate Permission Settings code interactively within the Embedded Ana…" at bounding box center [660, 356] width 687 height 21
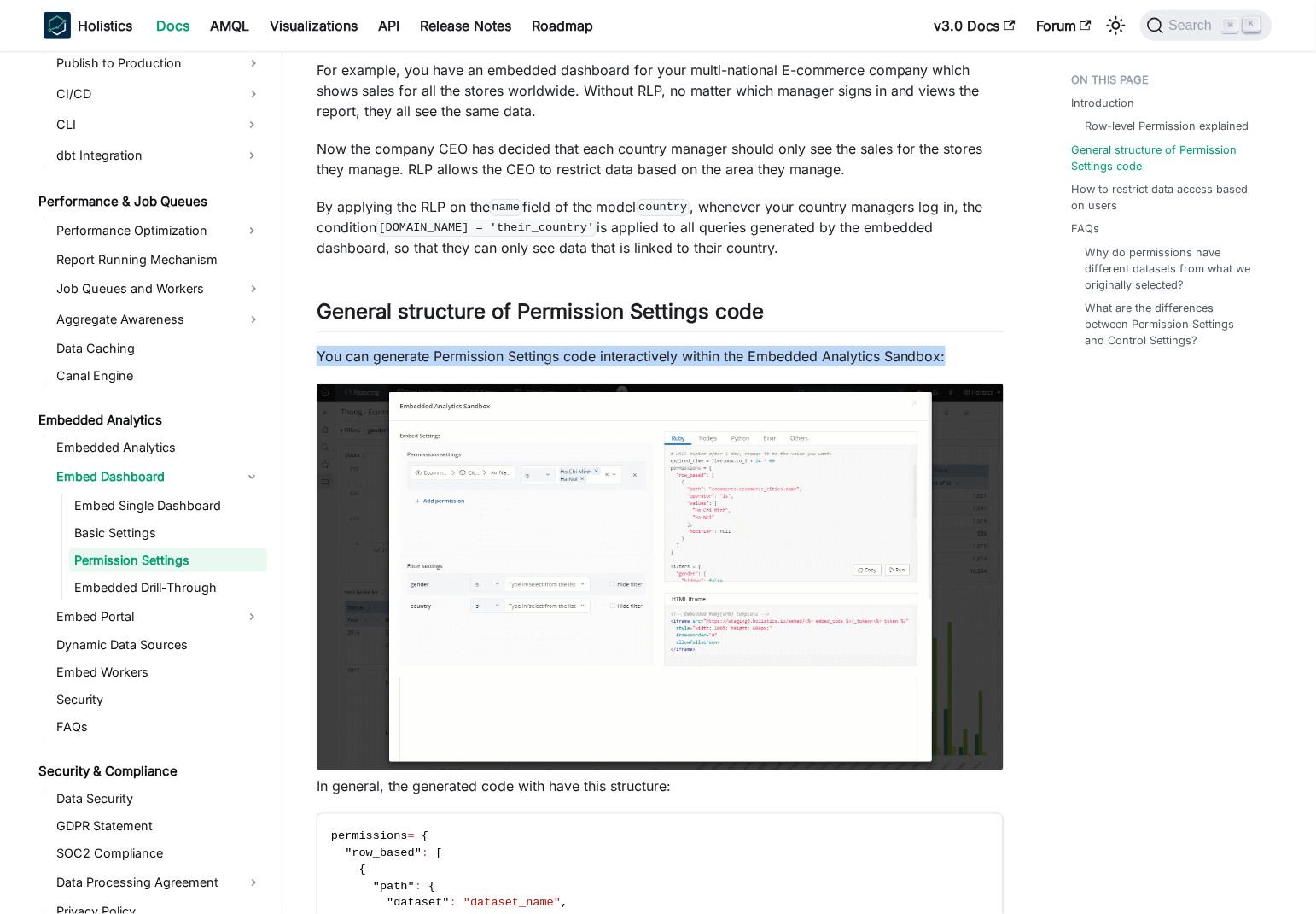
click at [495, 358] on p "You can generate Permission Settings code interactively within the Embedded Ana…" at bounding box center [660, 356] width 687 height 21
click at [609, 361] on p "You can generate Permission Settings code interactively within the Embedded Ana…" at bounding box center [660, 356] width 687 height 21
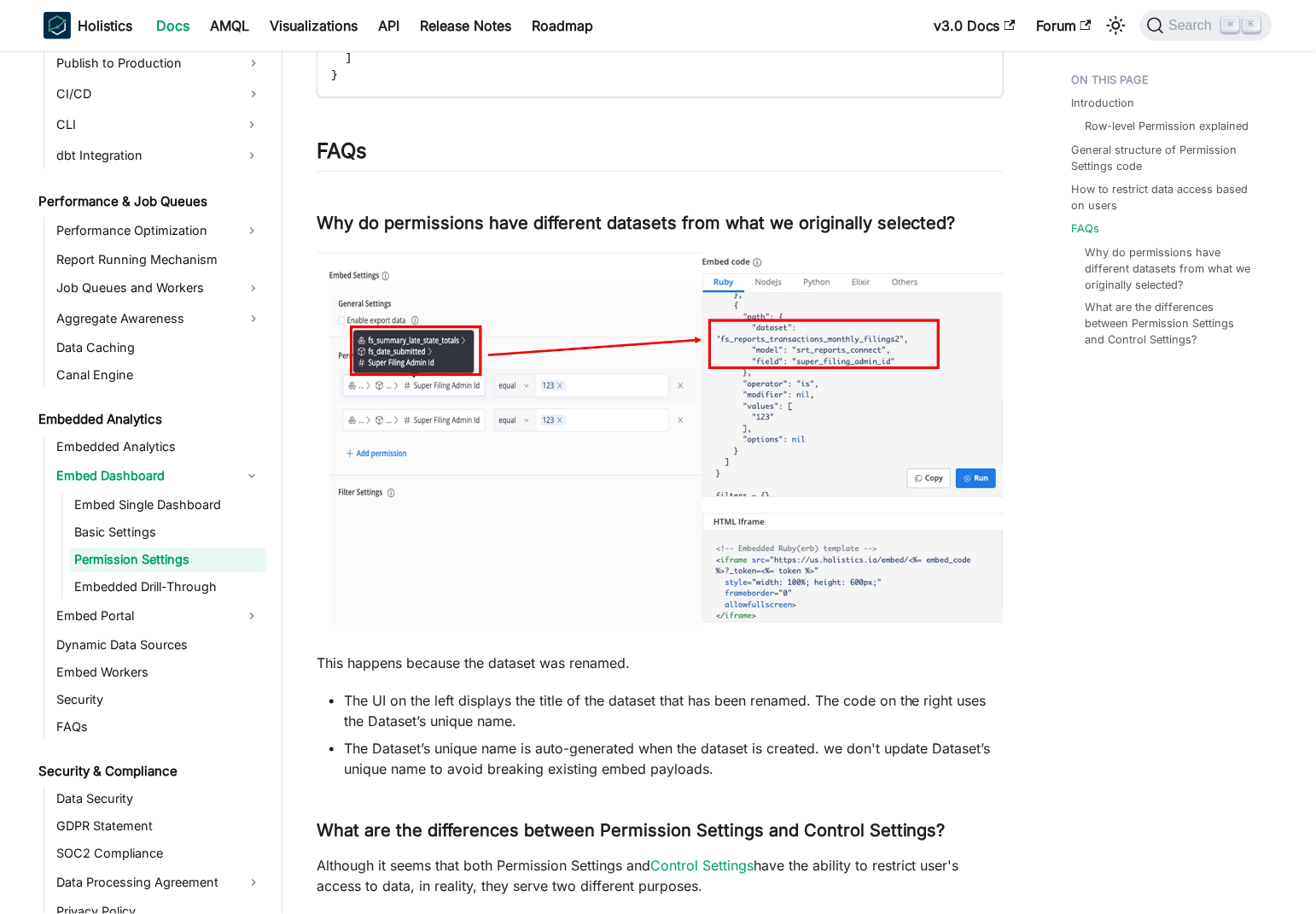
scroll to position [2626, 0]
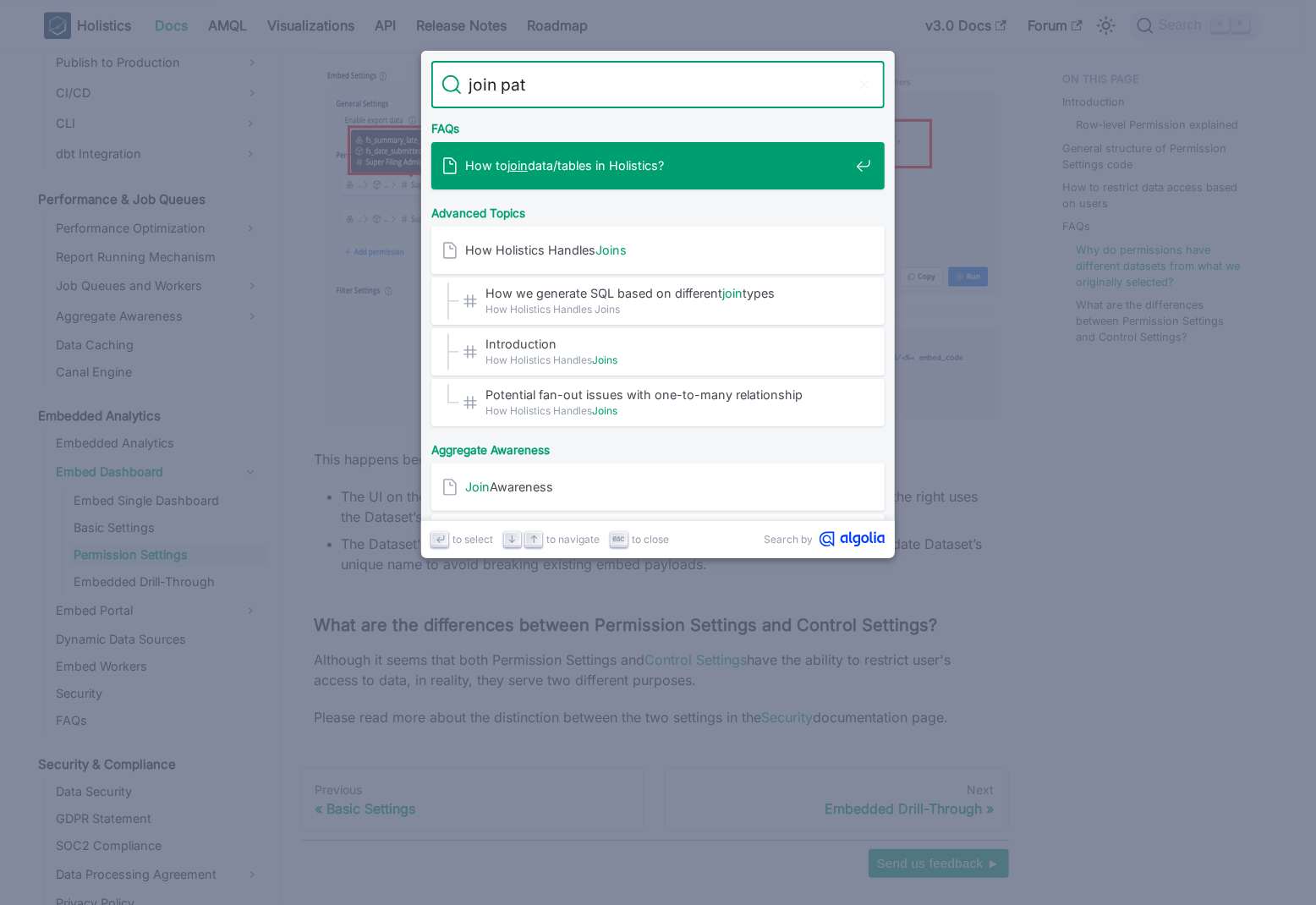
type input "join path"
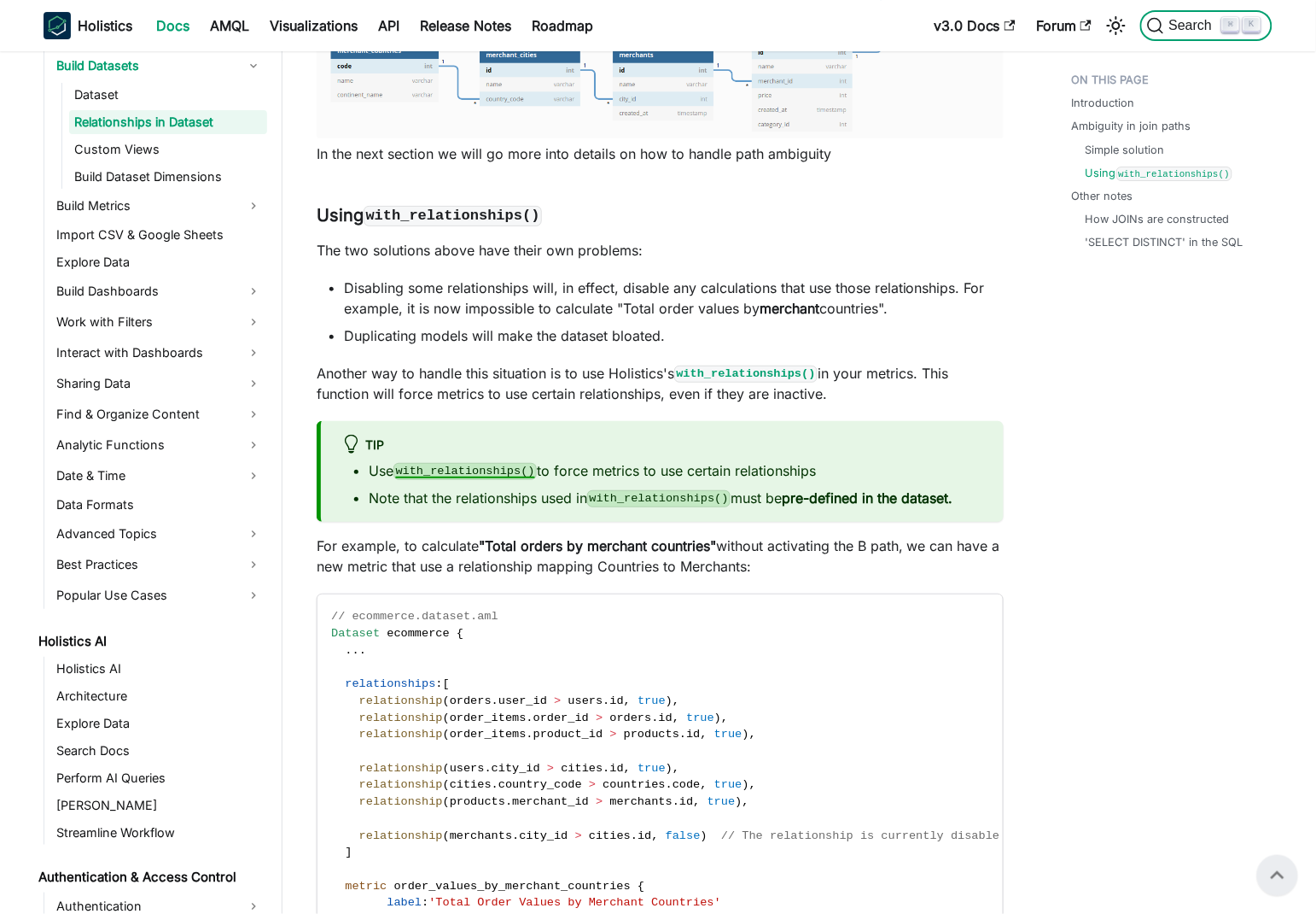
scroll to position [3523, 0]
